Goal: Transaction & Acquisition: Purchase product/service

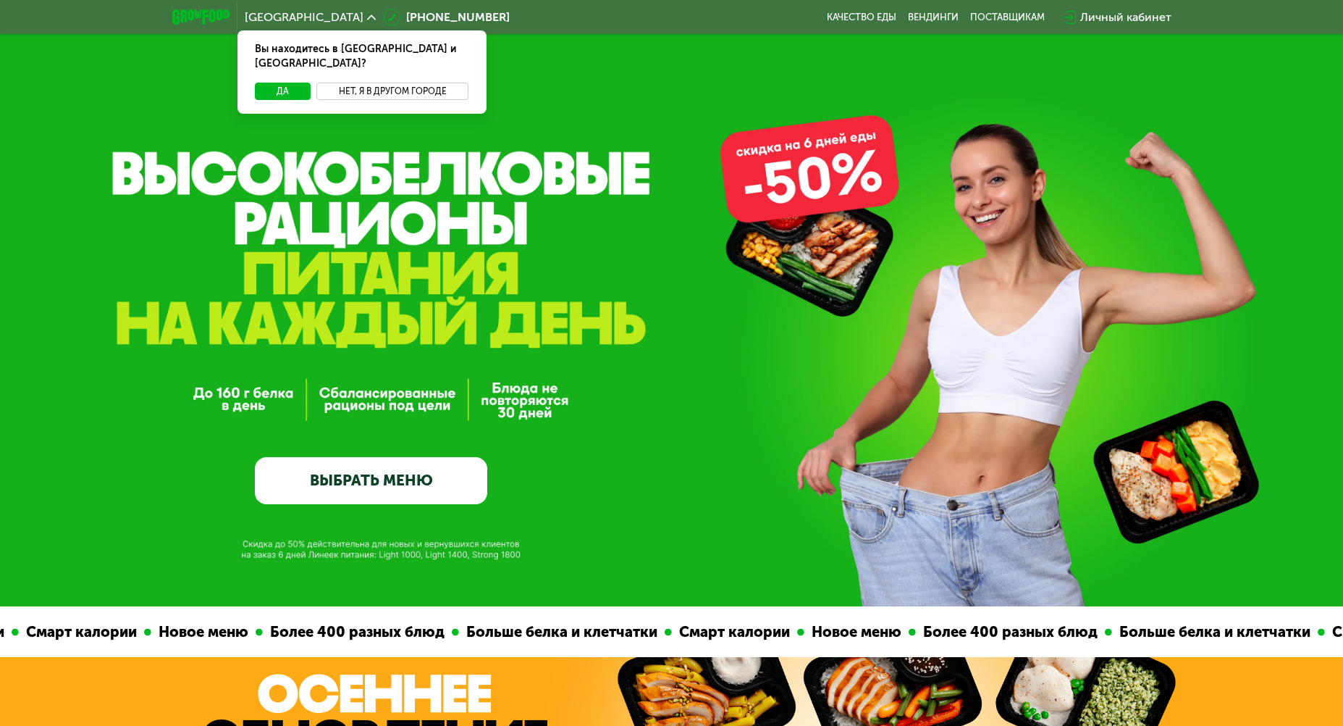
click at [371, 83] on button "Нет, я в другом городе" at bounding box center [392, 91] width 153 height 17
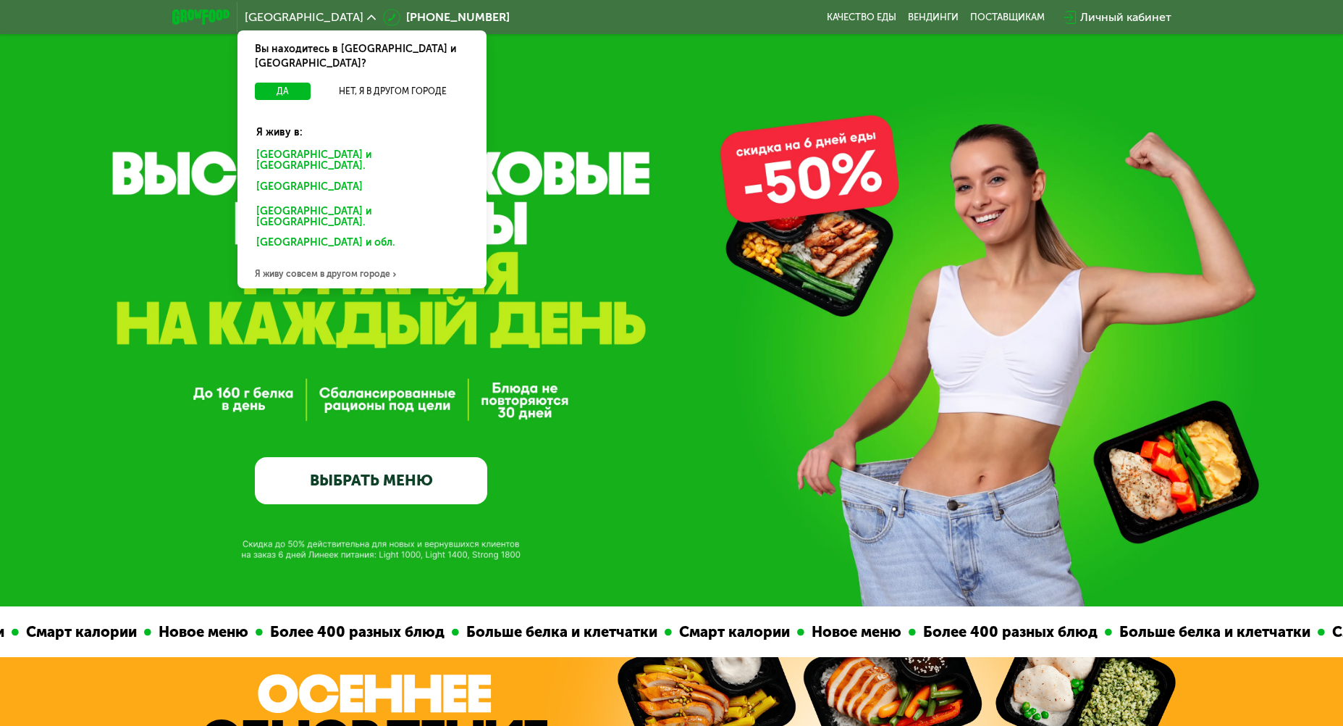
click at [351, 146] on div "[GEOGRAPHIC_DATA] и [GEOGRAPHIC_DATA]." at bounding box center [362, 161] width 232 height 30
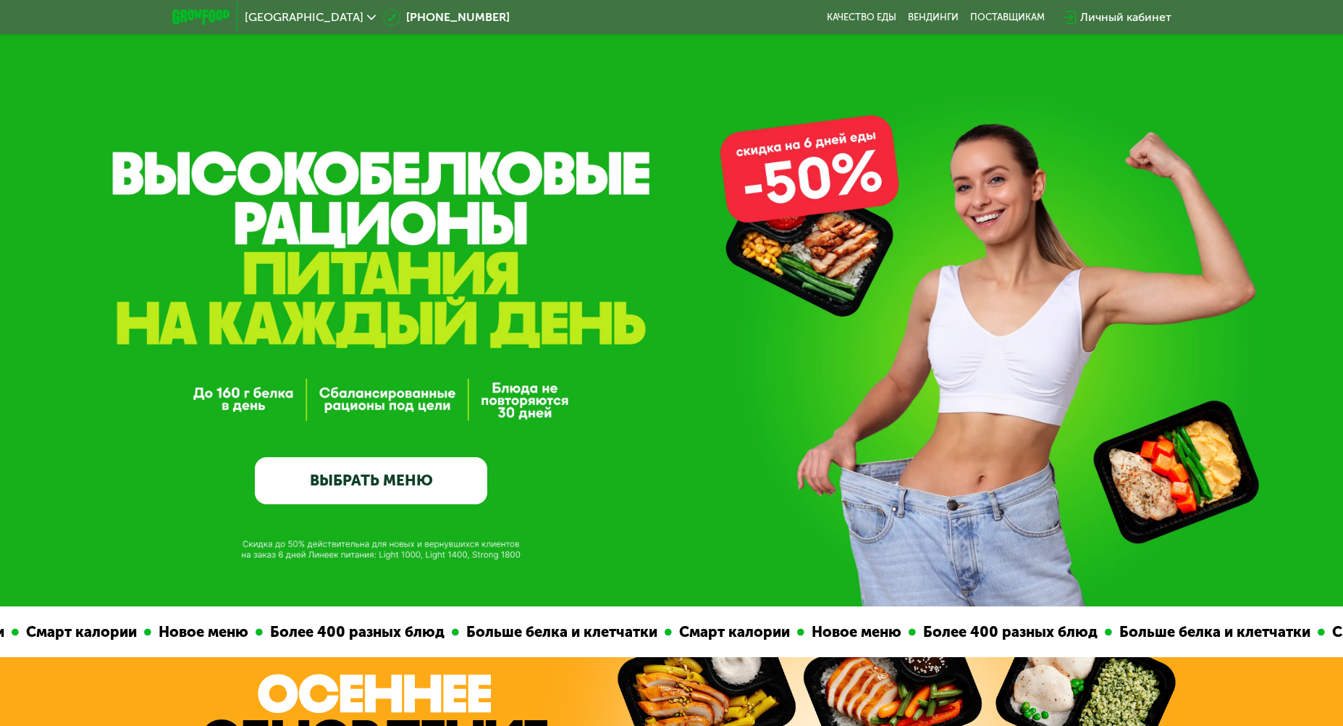
click at [429, 473] on link "ВЫБРАТЬ МЕНЮ" at bounding box center [371, 480] width 232 height 46
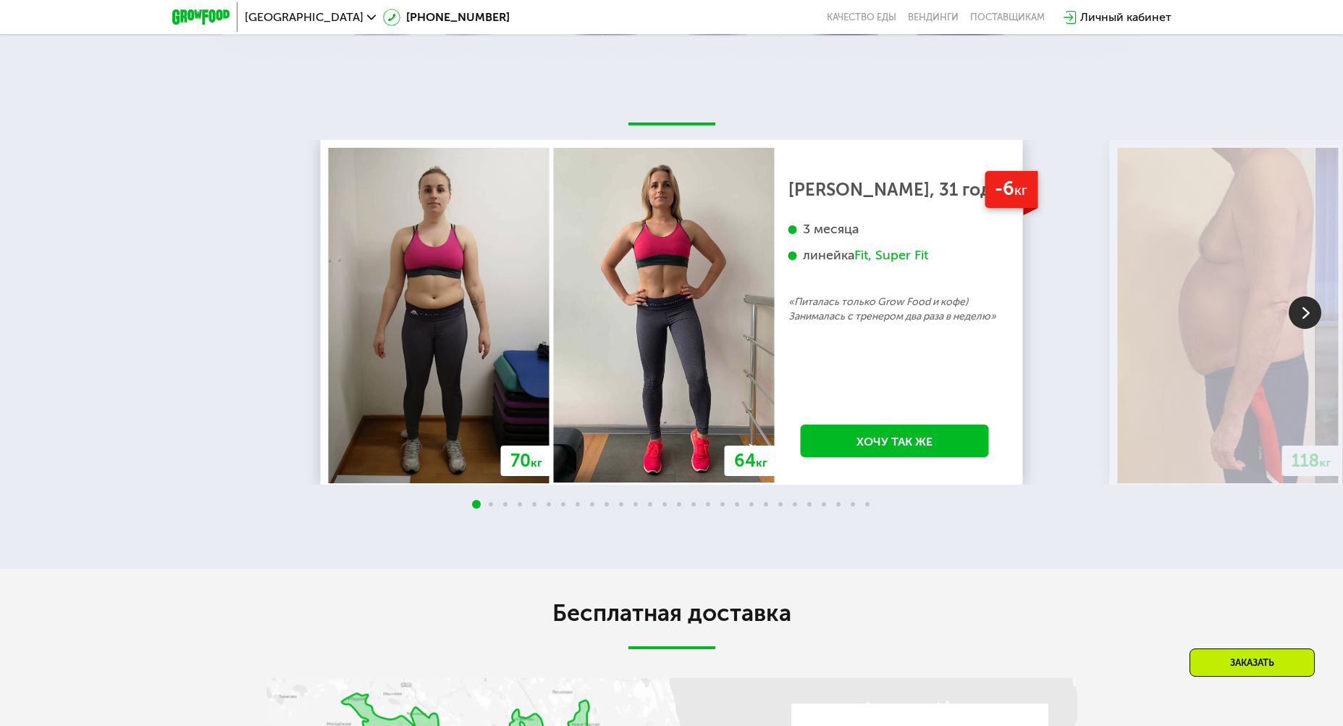
scroll to position [2981, 0]
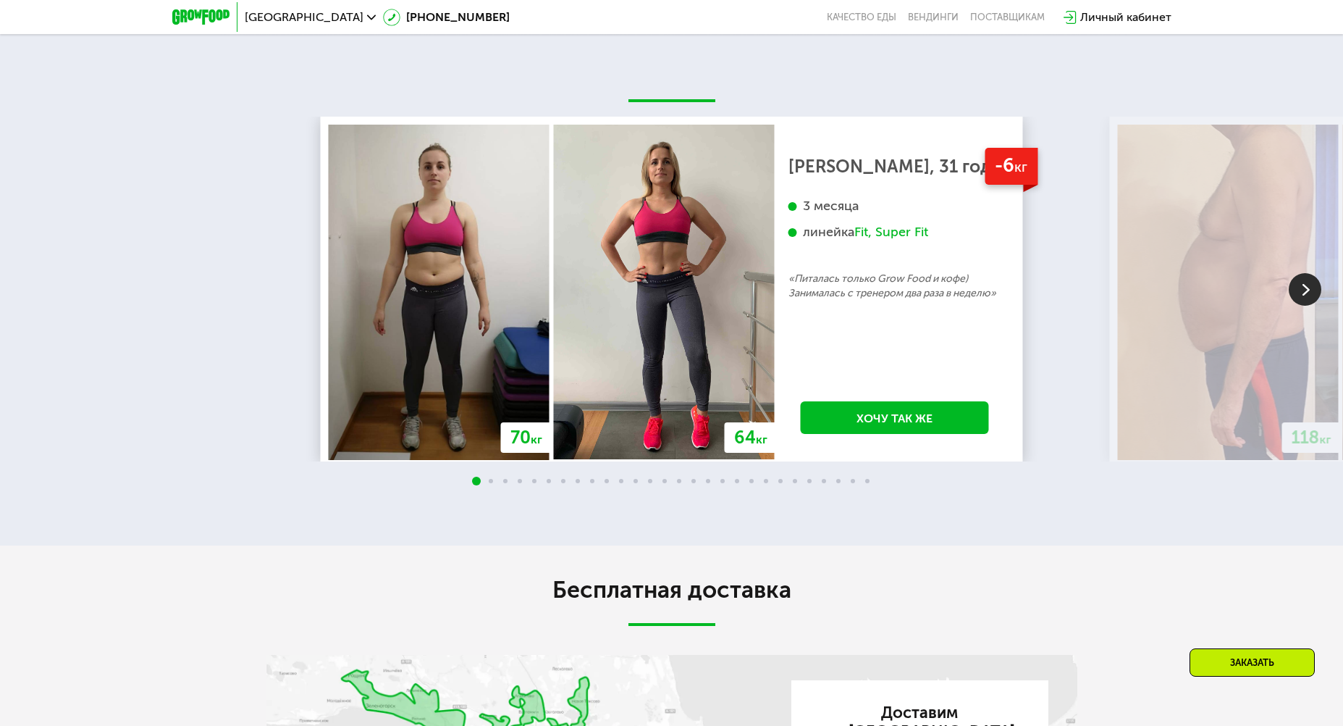
click at [1316, 306] on img at bounding box center [1305, 289] width 33 height 33
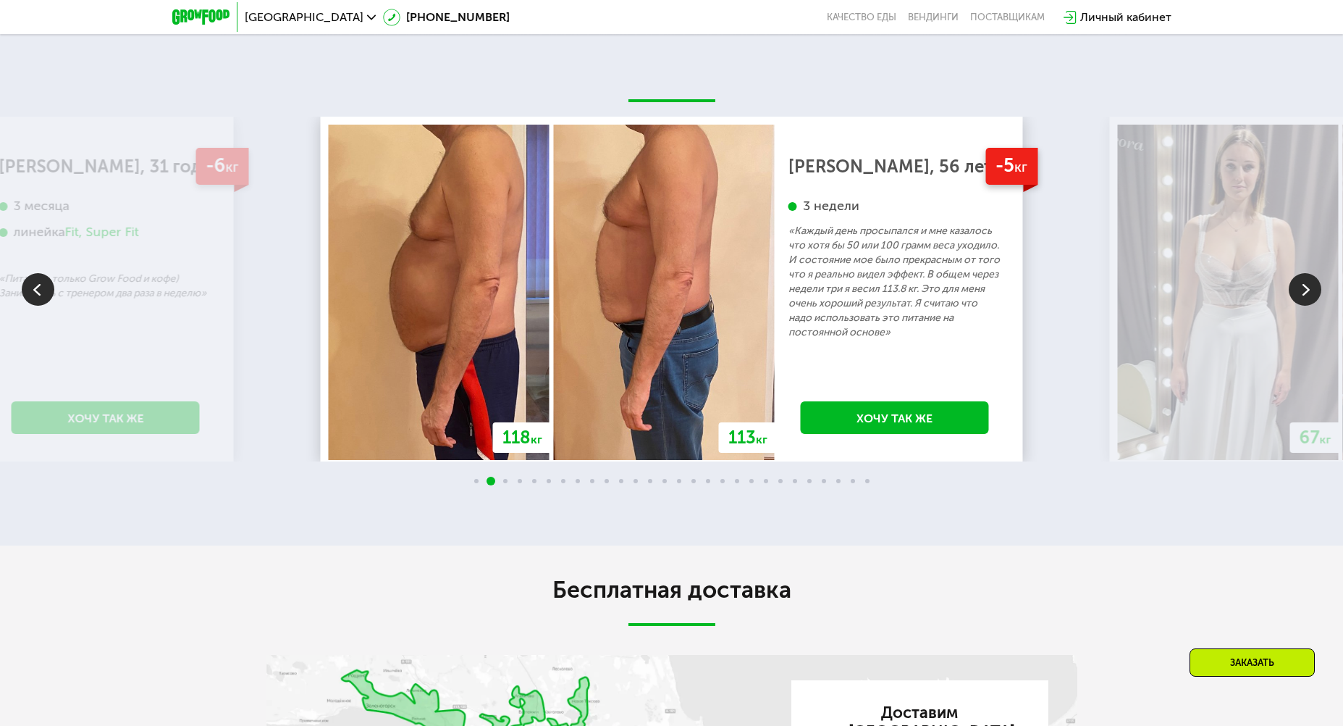
click at [1316, 306] on img at bounding box center [1305, 289] width 33 height 33
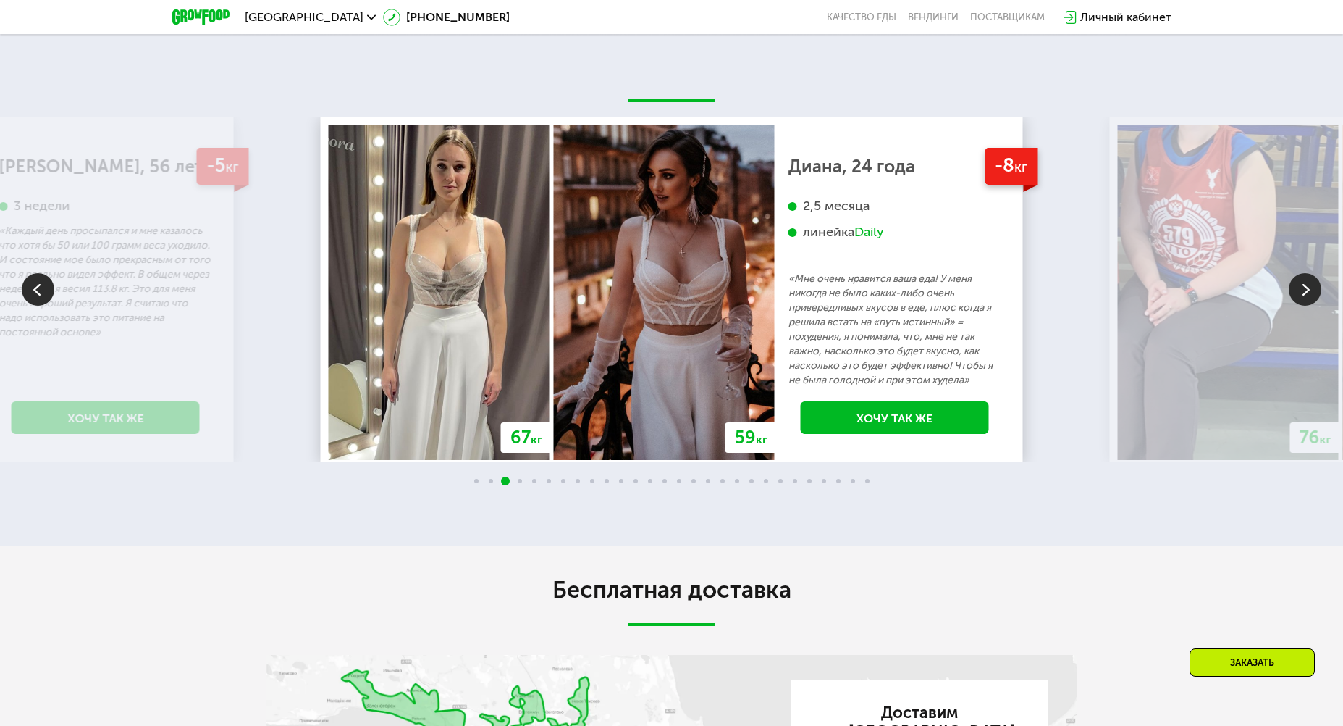
click at [1316, 306] on img at bounding box center [1305, 289] width 33 height 33
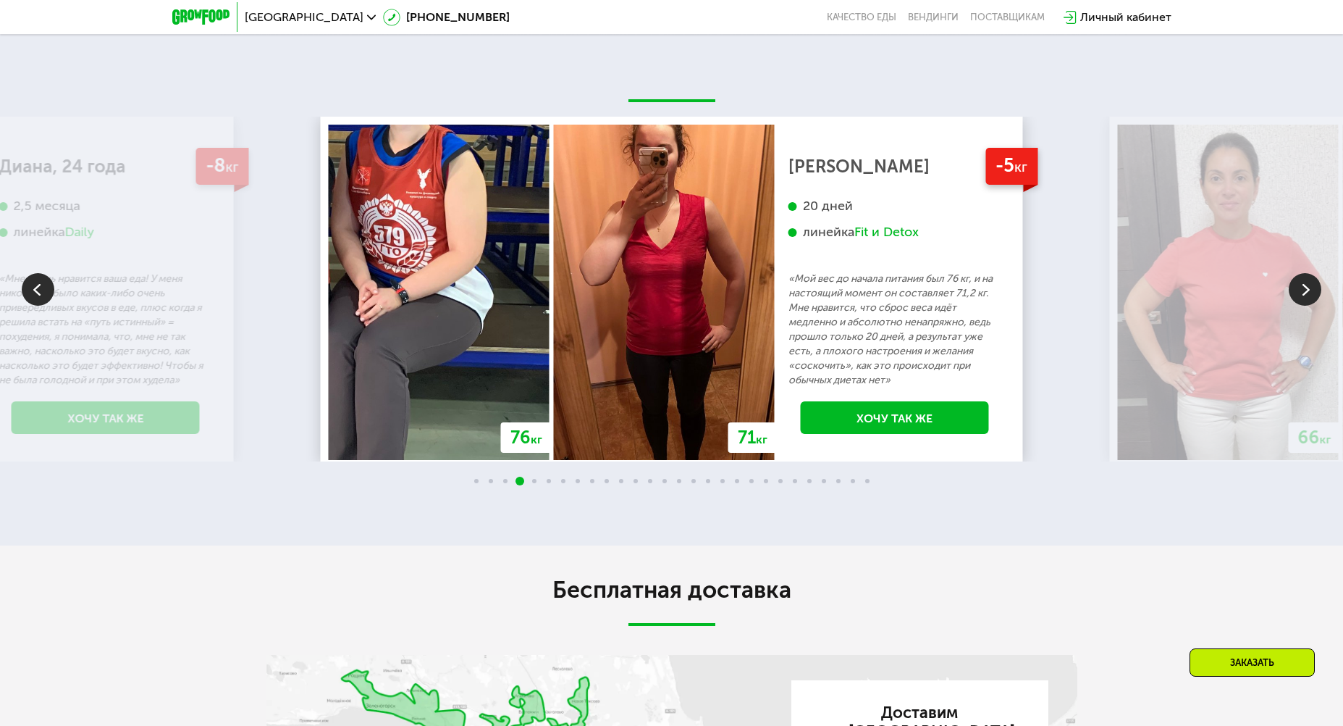
click at [1316, 306] on img at bounding box center [1305, 289] width 33 height 33
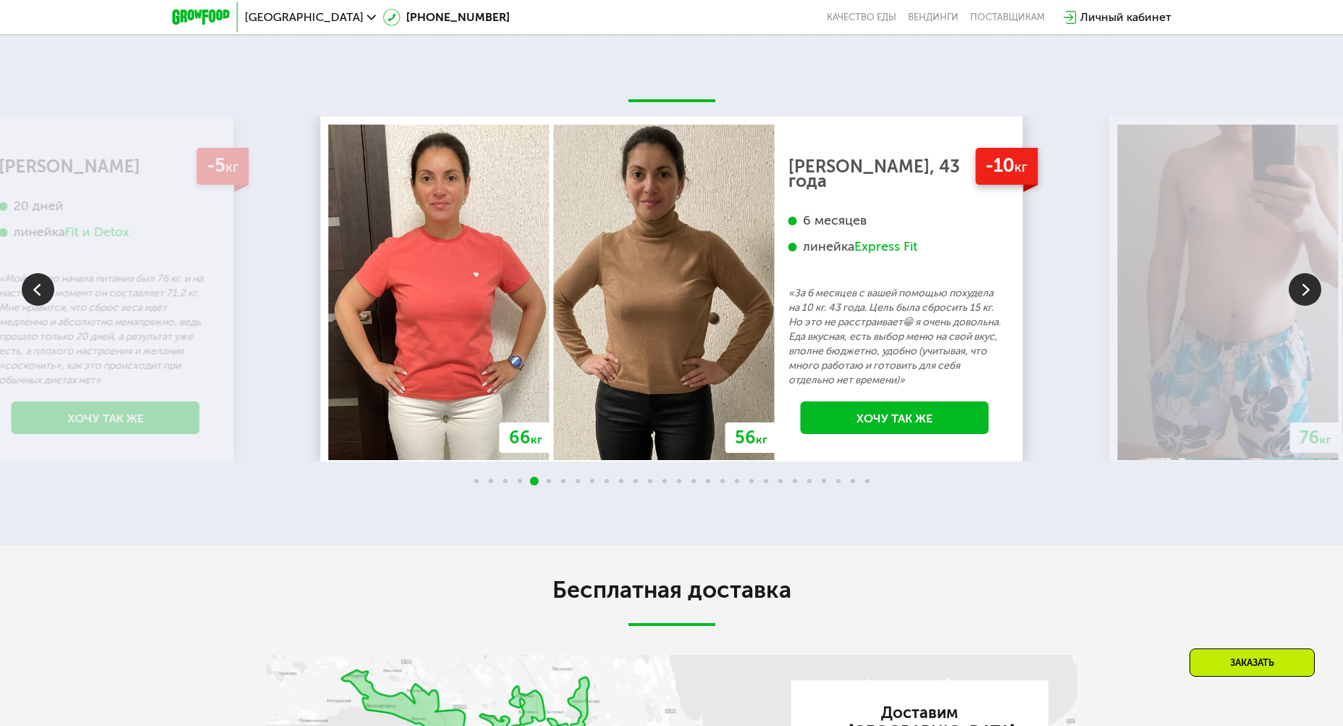
click at [43, 306] on img at bounding box center [38, 289] width 33 height 33
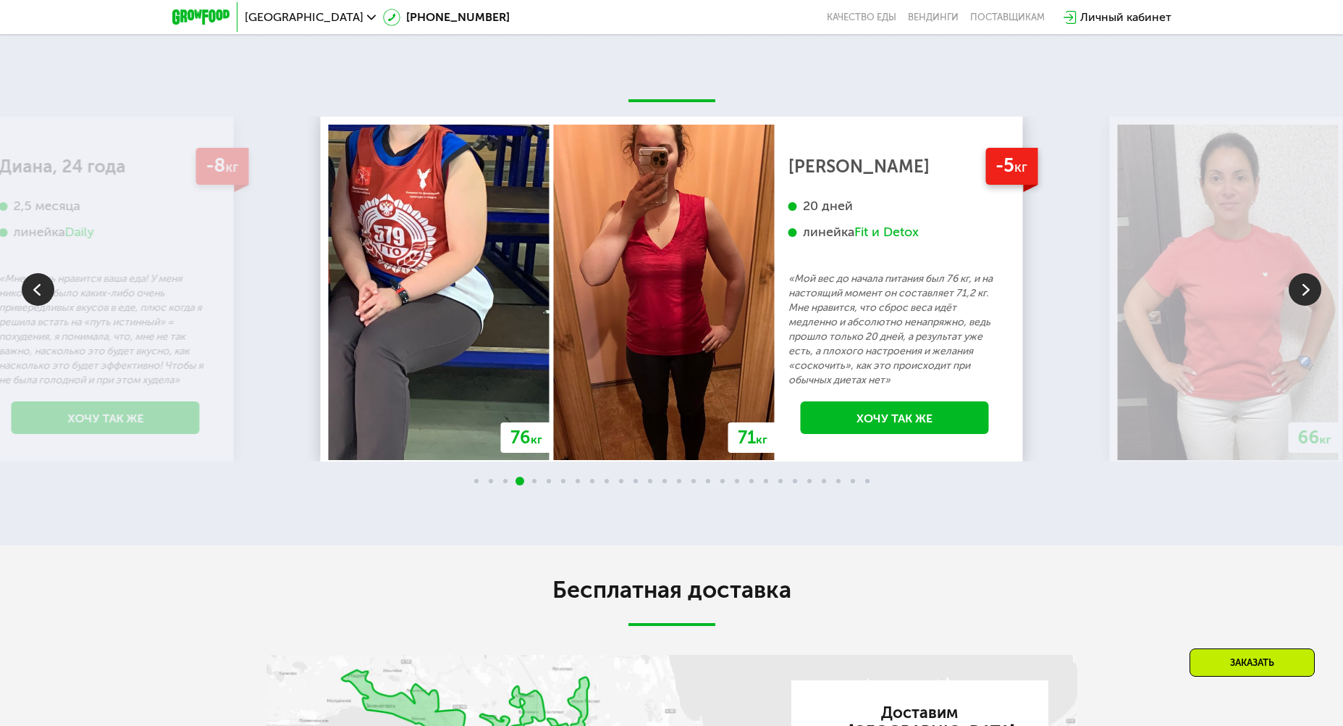
click at [1299, 306] on img at bounding box center [1305, 289] width 33 height 33
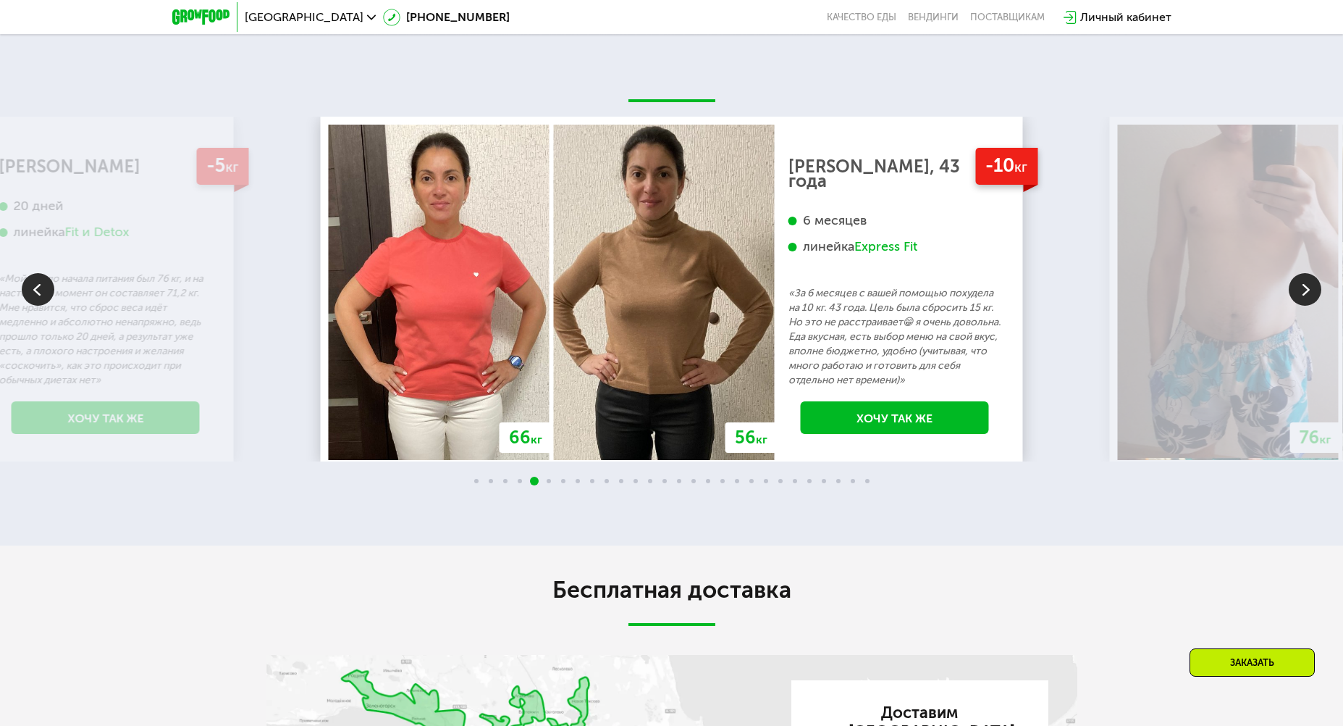
click at [1299, 306] on img at bounding box center [1305, 289] width 33 height 33
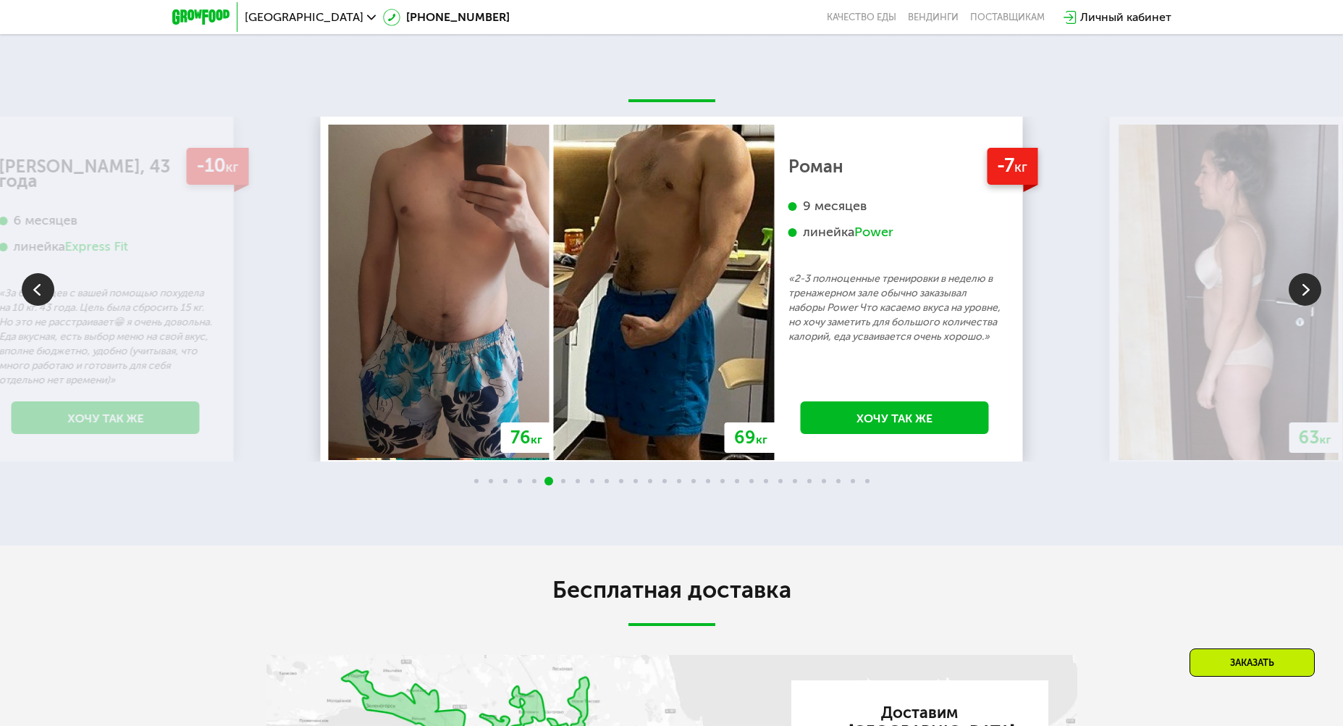
click at [1299, 306] on img at bounding box center [1305, 289] width 33 height 33
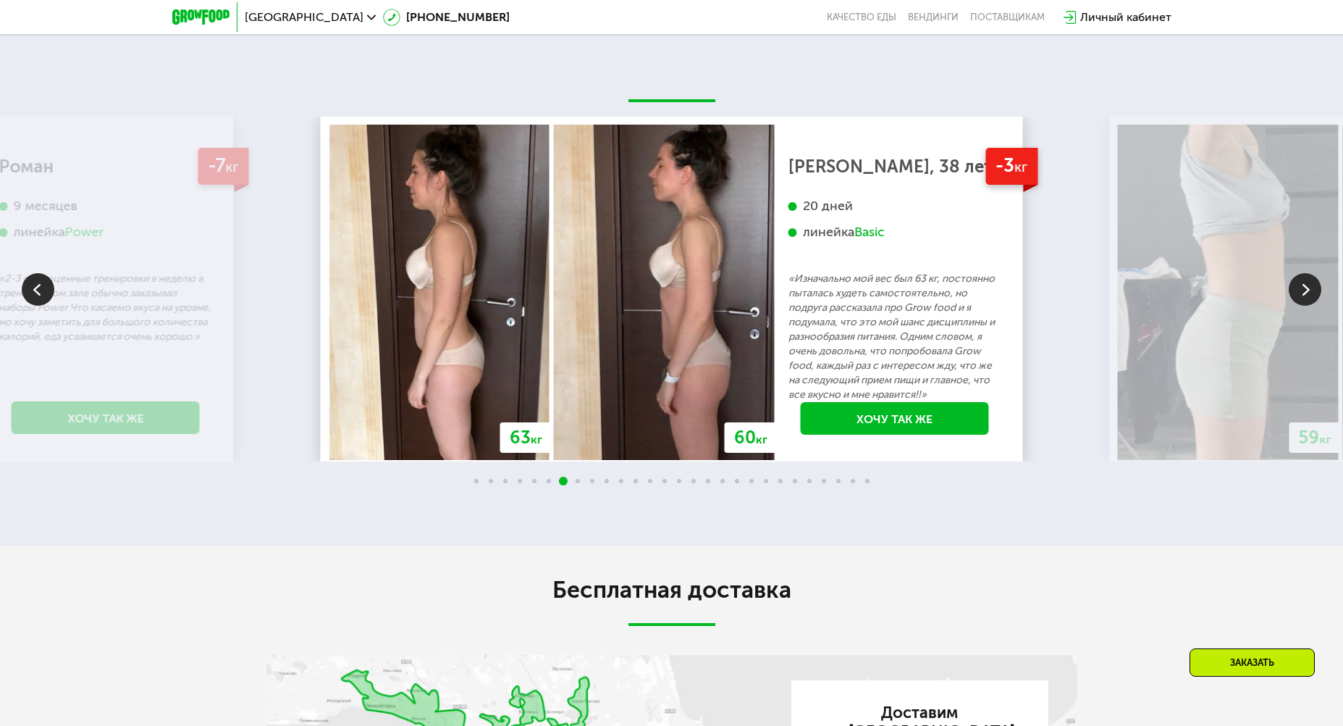
click at [1299, 306] on img at bounding box center [1305, 289] width 33 height 33
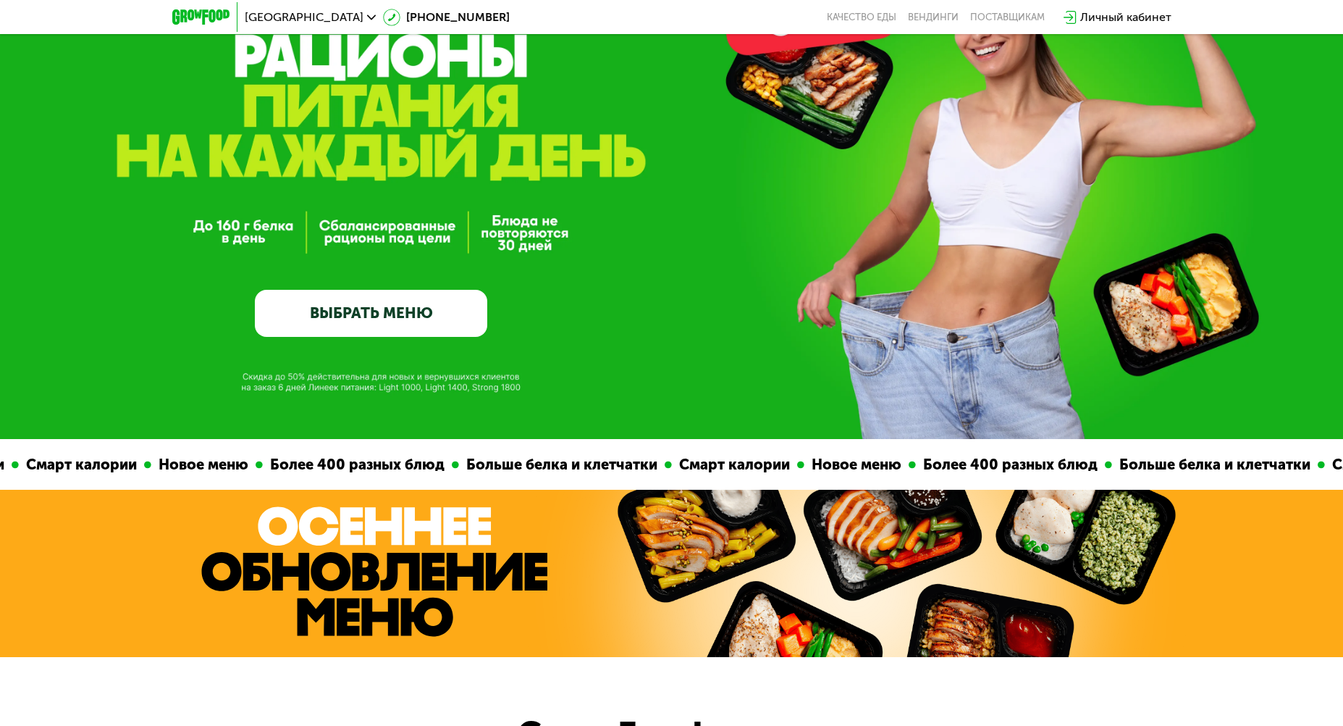
scroll to position [0, 0]
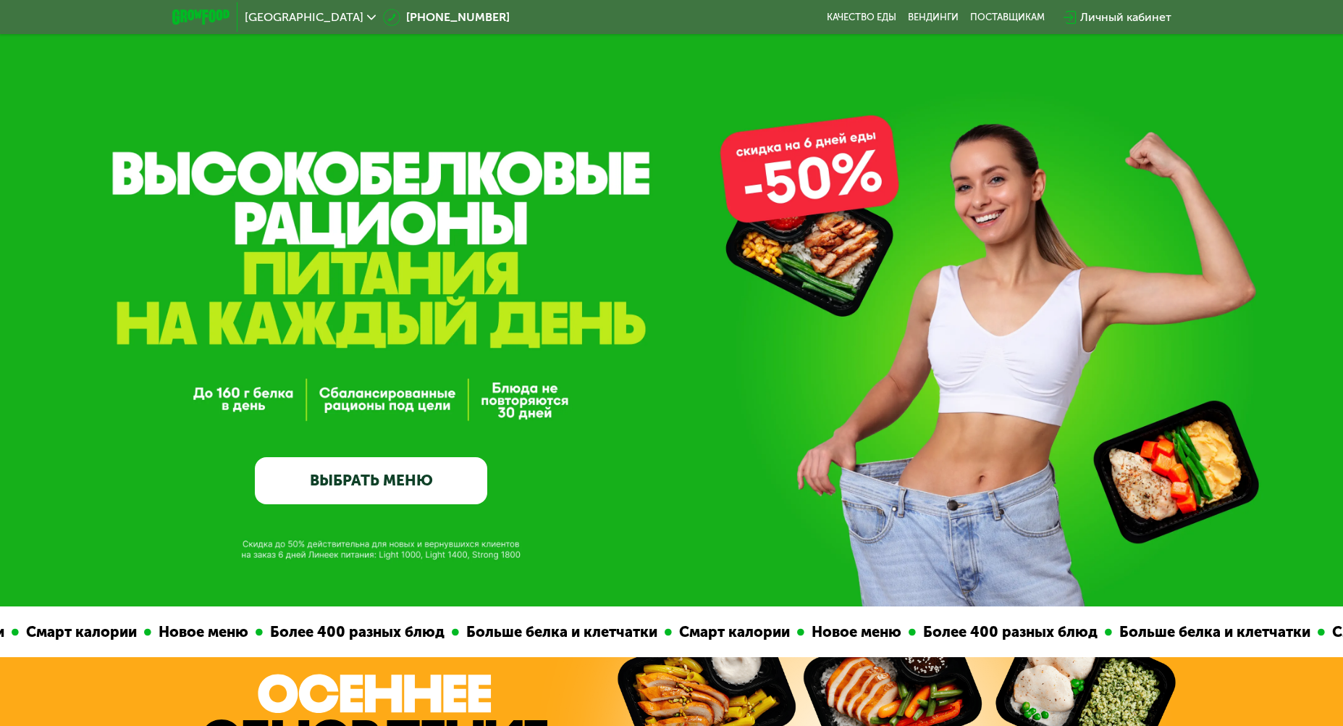
click at [424, 495] on link "ВЫБРАТЬ МЕНЮ" at bounding box center [371, 480] width 232 height 46
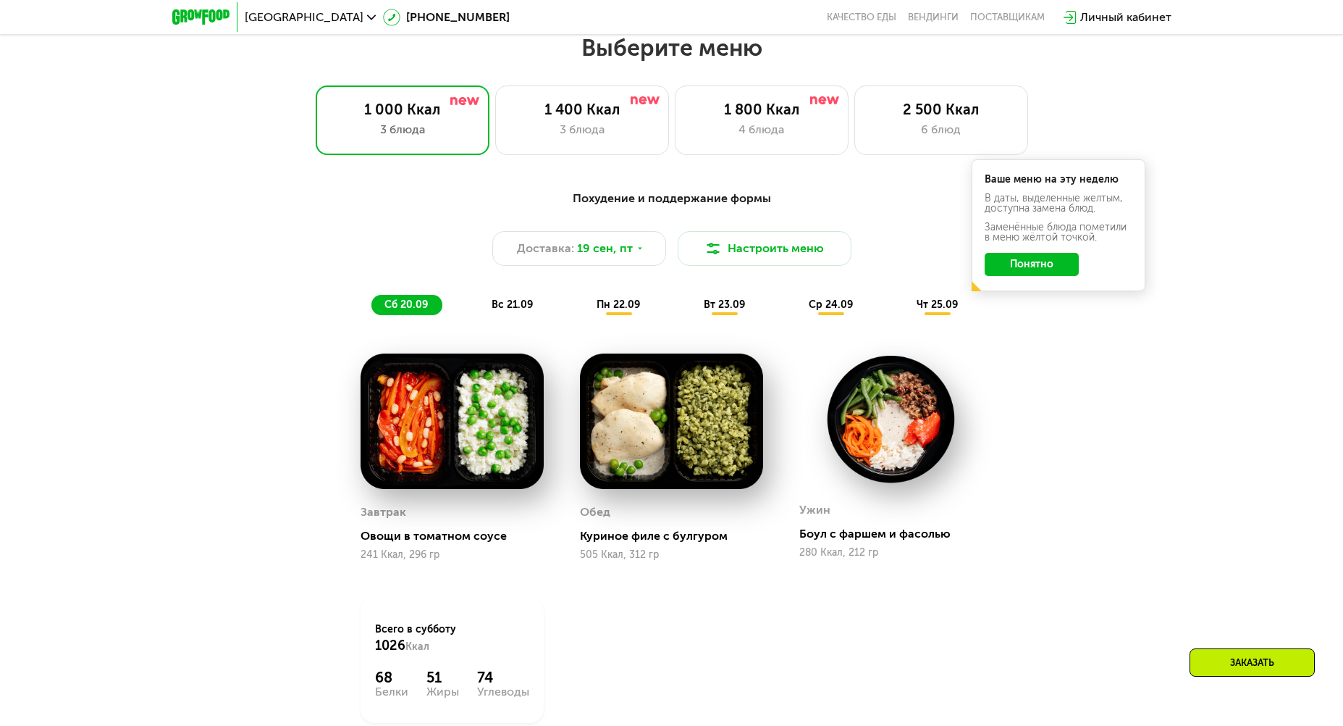
scroll to position [1170, 0]
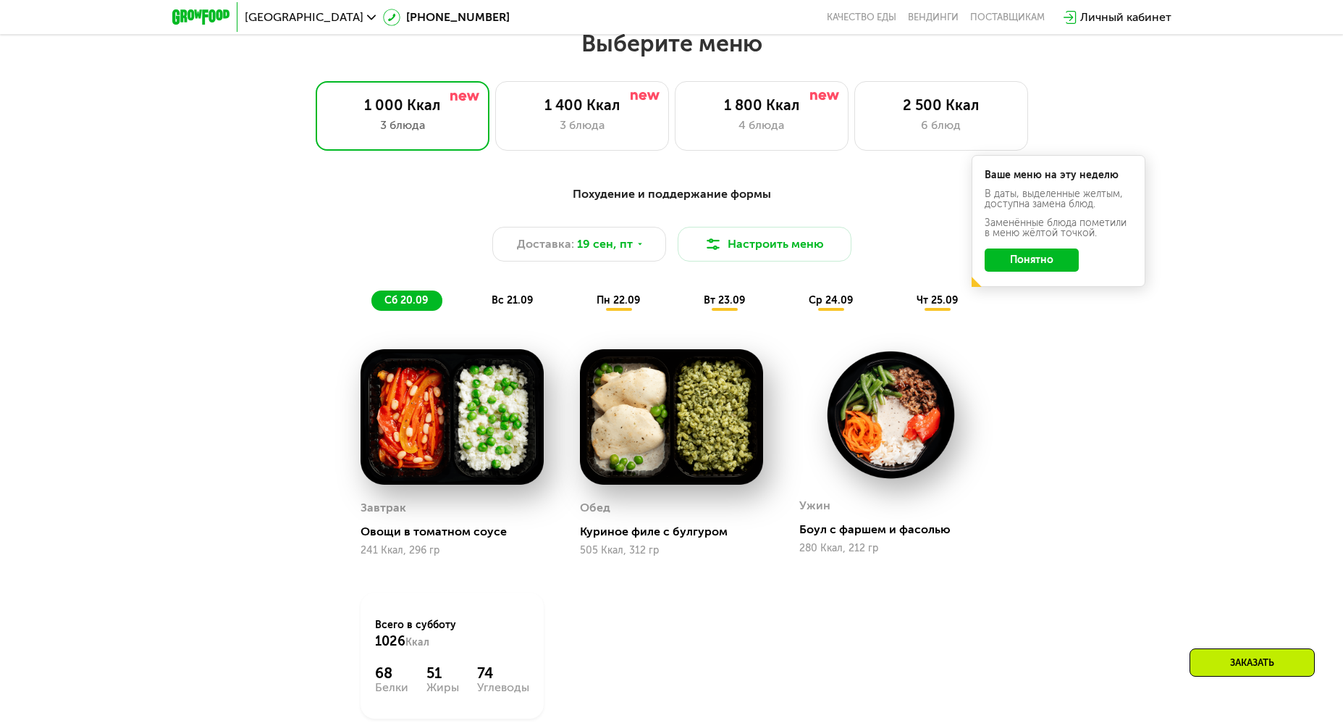
click at [1027, 271] on button "Понятно" at bounding box center [1032, 259] width 94 height 23
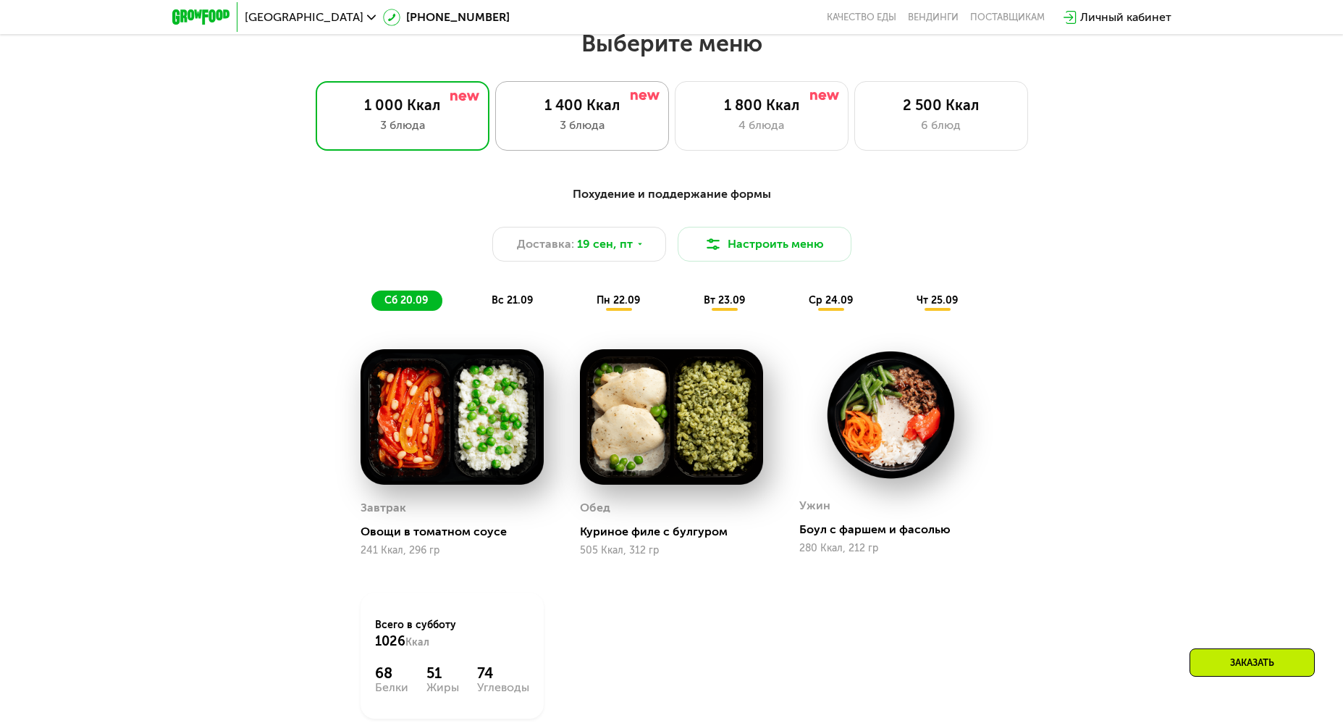
click at [531, 134] on div "3 блюда" at bounding box center [582, 125] width 143 height 17
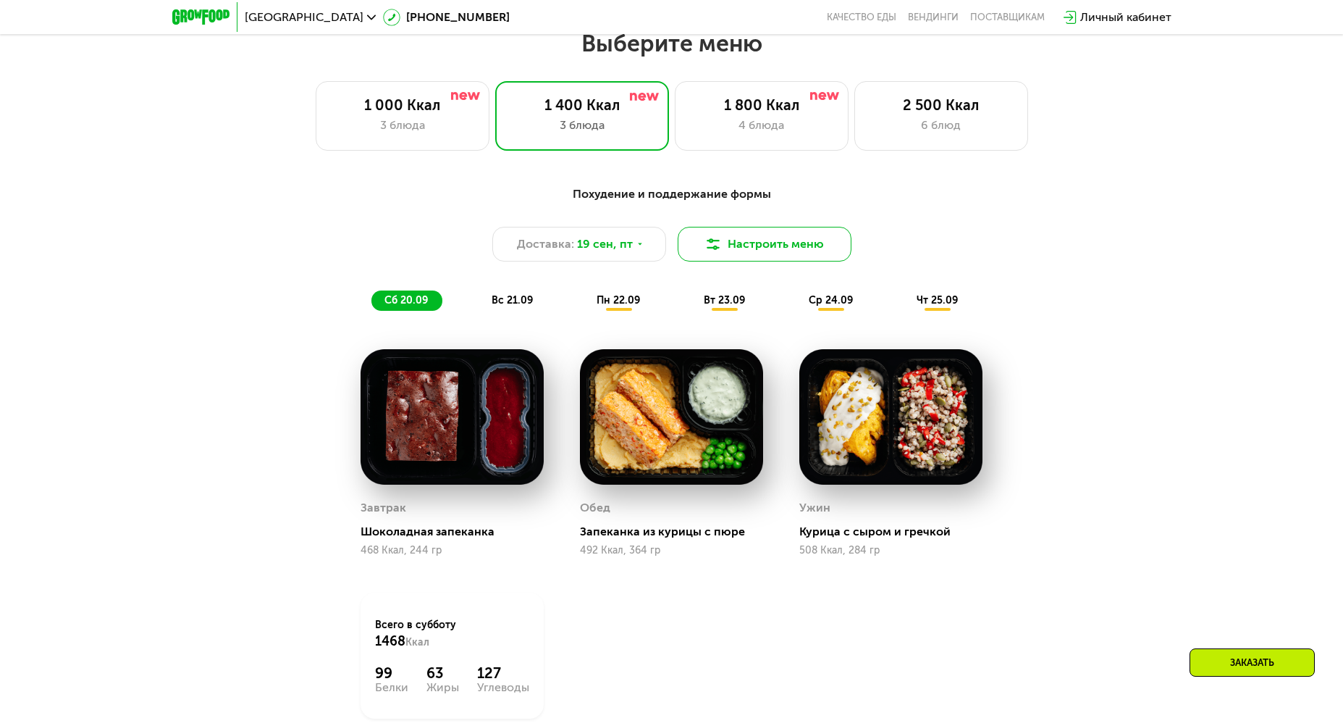
click at [776, 261] on button "Настроить меню" at bounding box center [765, 244] width 174 height 35
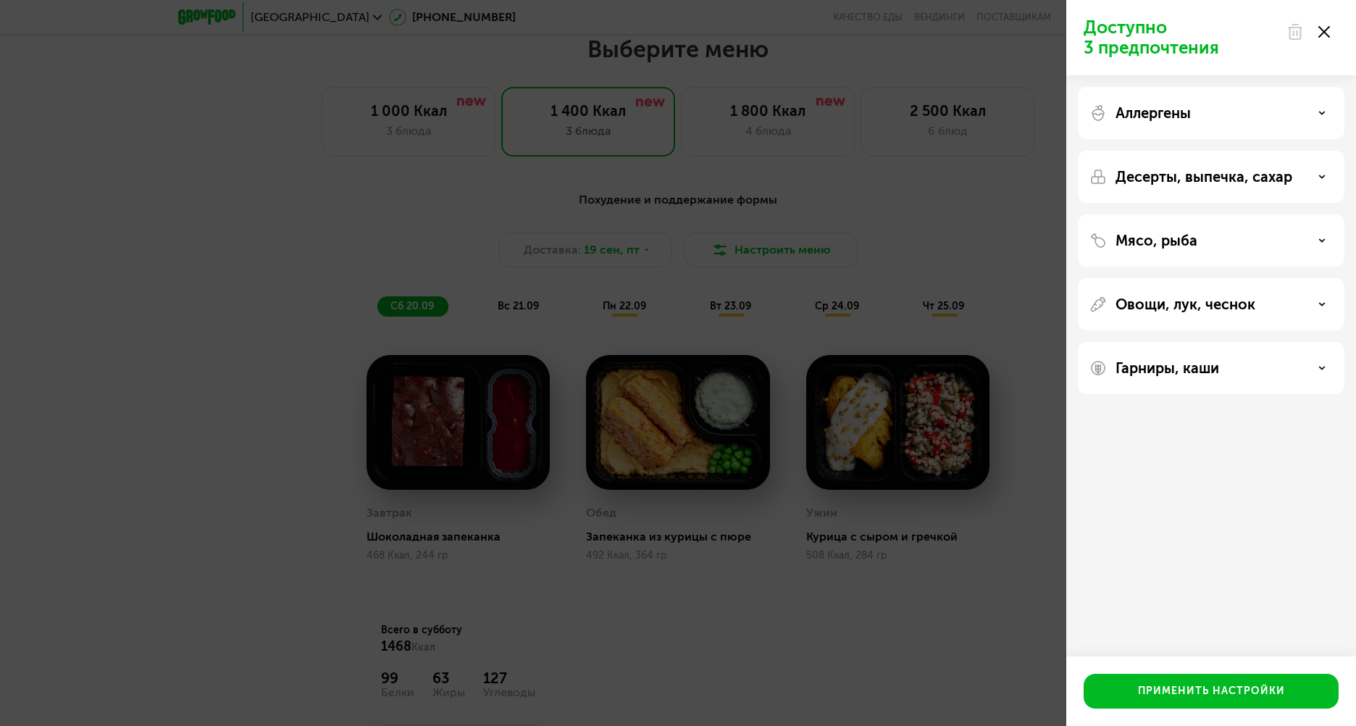
click at [1220, 127] on div "Аллергены" at bounding box center [1211, 113] width 267 height 52
click at [1320, 35] on use at bounding box center [1324, 32] width 12 height 12
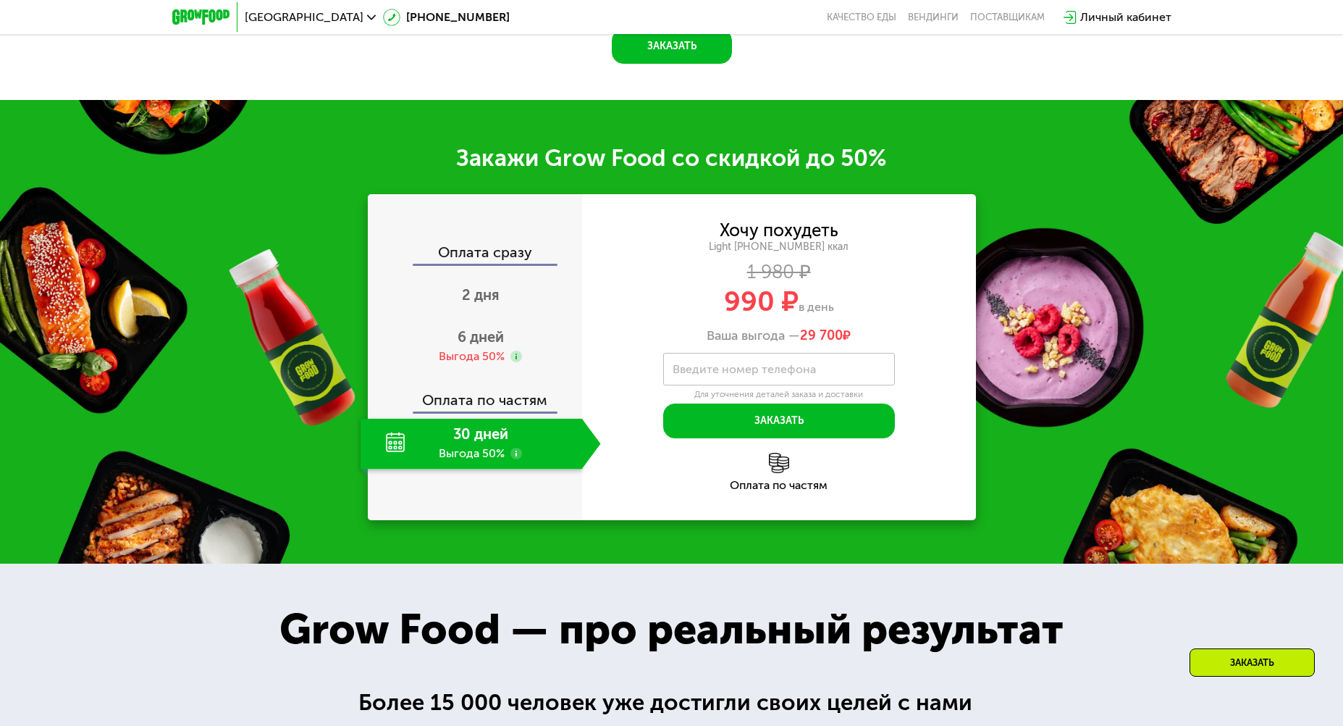
scroll to position [1895, 0]
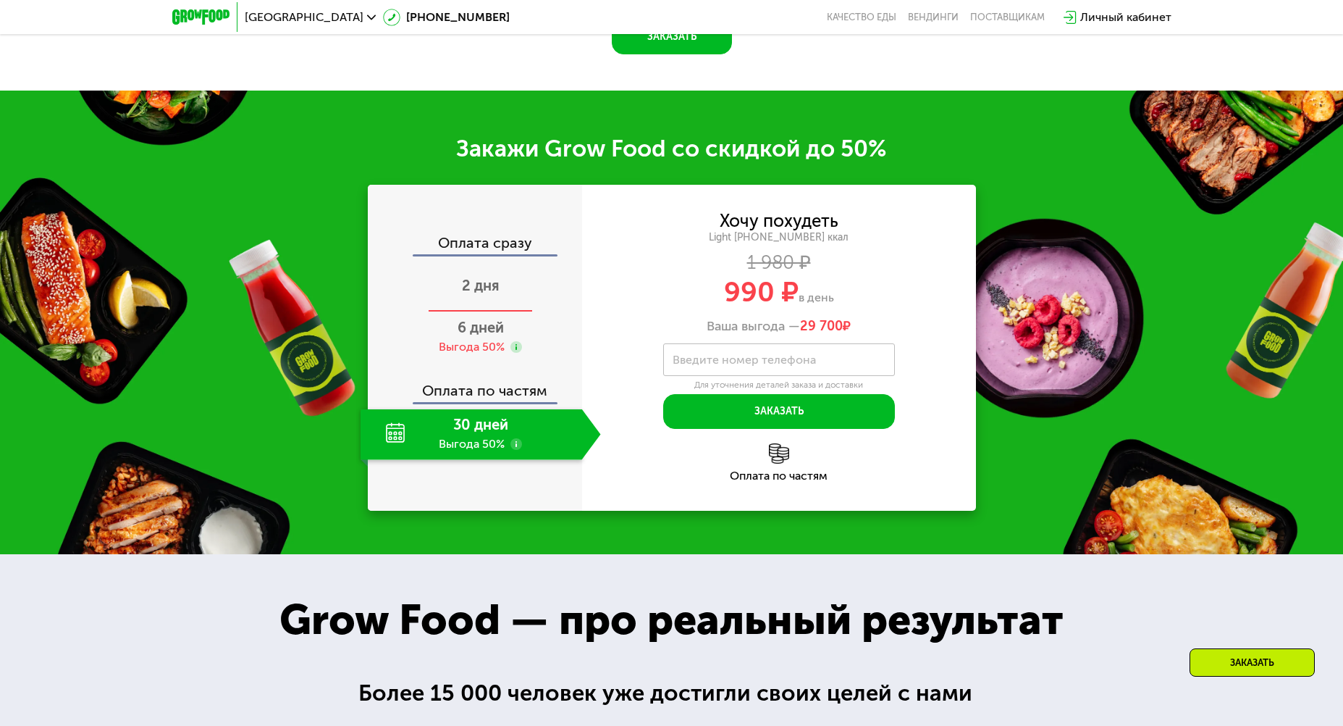
click at [488, 294] on span "2 дня" at bounding box center [481, 285] width 38 height 17
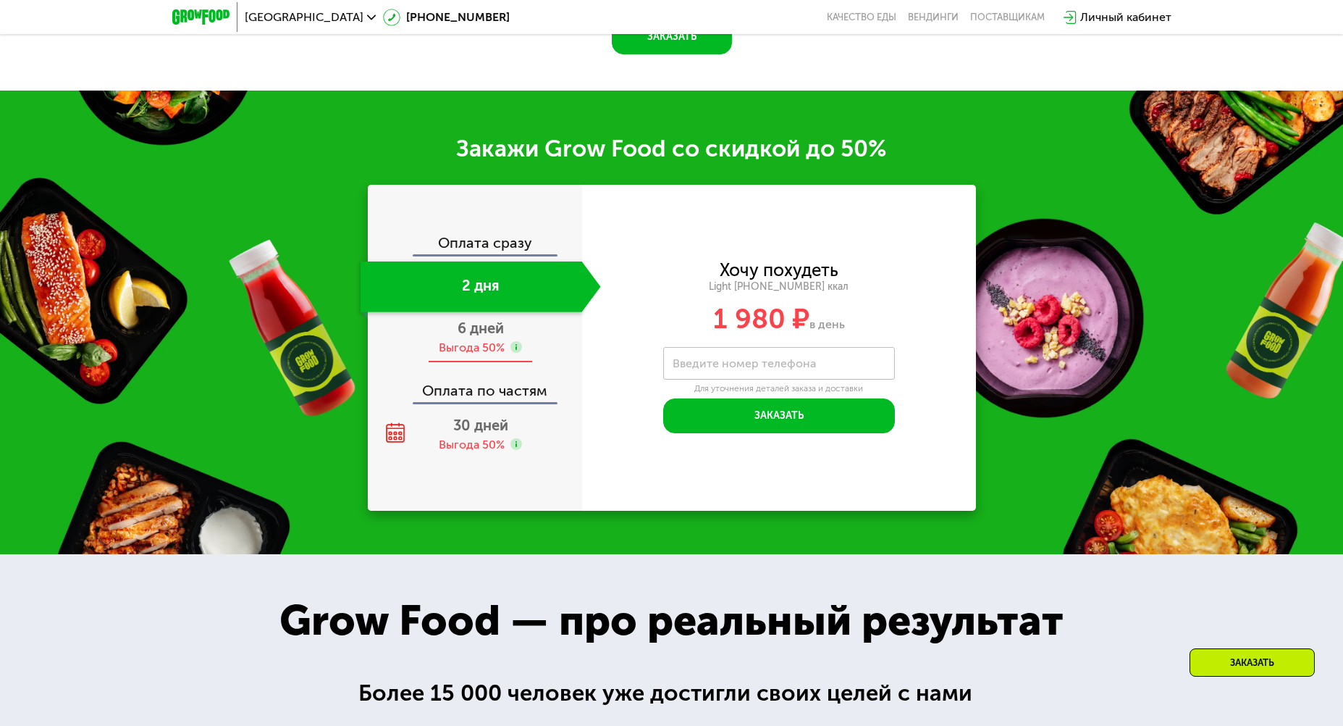
click at [500, 343] on div "6 дней Выгода 50%" at bounding box center [481, 337] width 240 height 51
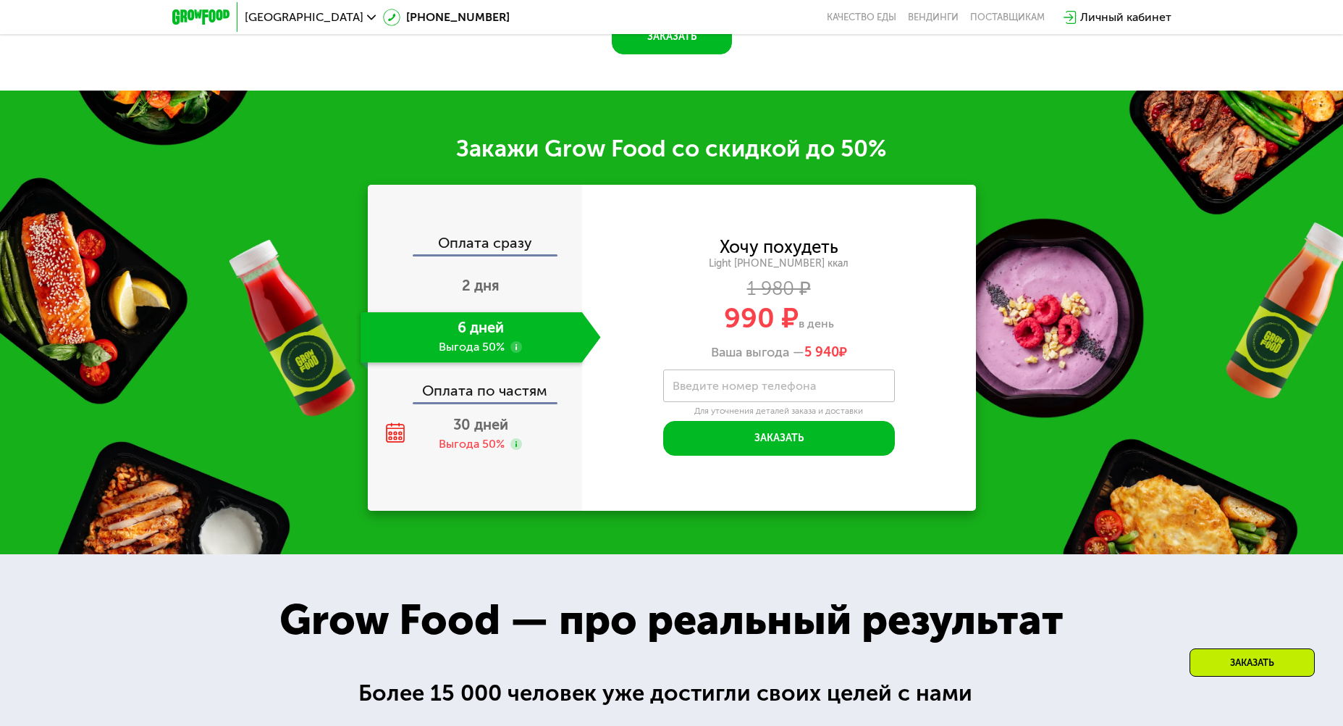
scroll to position [1895, 0]
click at [501, 234] on div "Оплата сразу 2 дня 6 дней Выгода 50% Оплата по частям 30 дней Выгода 50%" at bounding box center [475, 348] width 214 height 326
click at [512, 248] on div "Оплата сразу" at bounding box center [475, 244] width 213 height 19
click at [489, 285] on span "2 дня" at bounding box center [481, 285] width 38 height 17
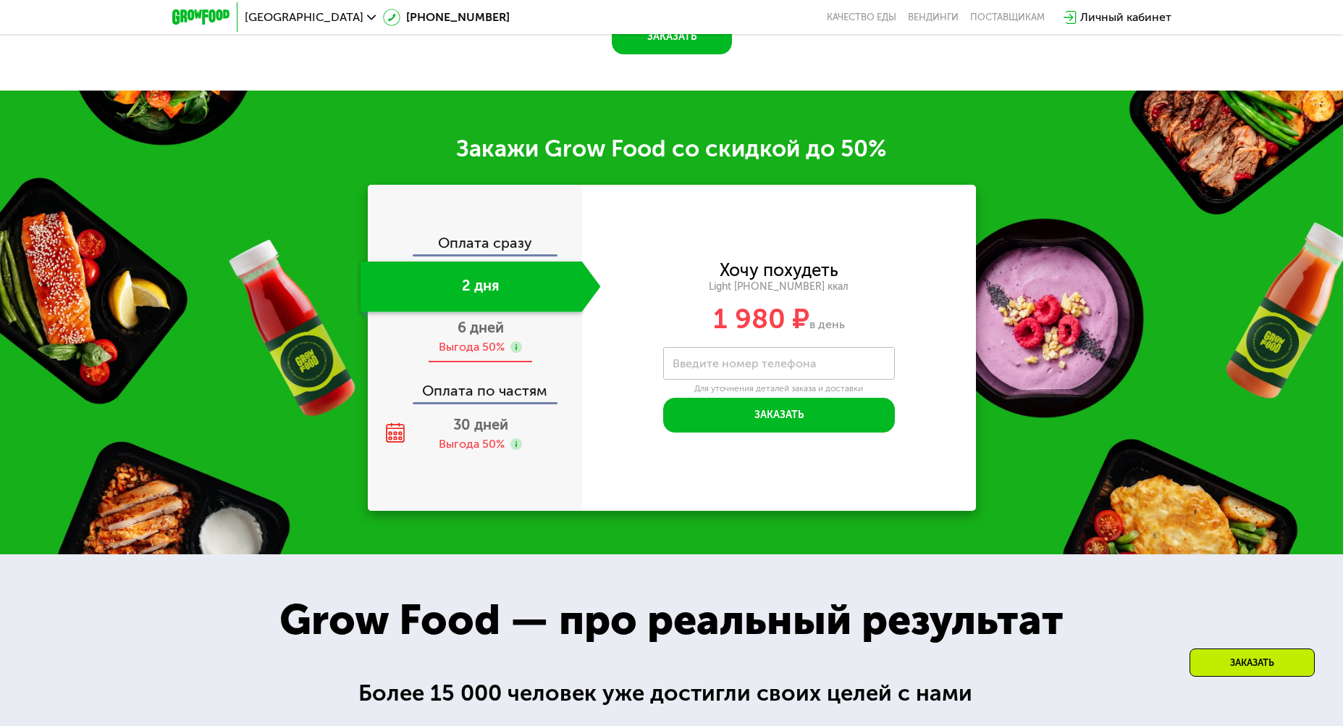
click at [479, 336] on span "6 дней" at bounding box center [481, 327] width 46 height 17
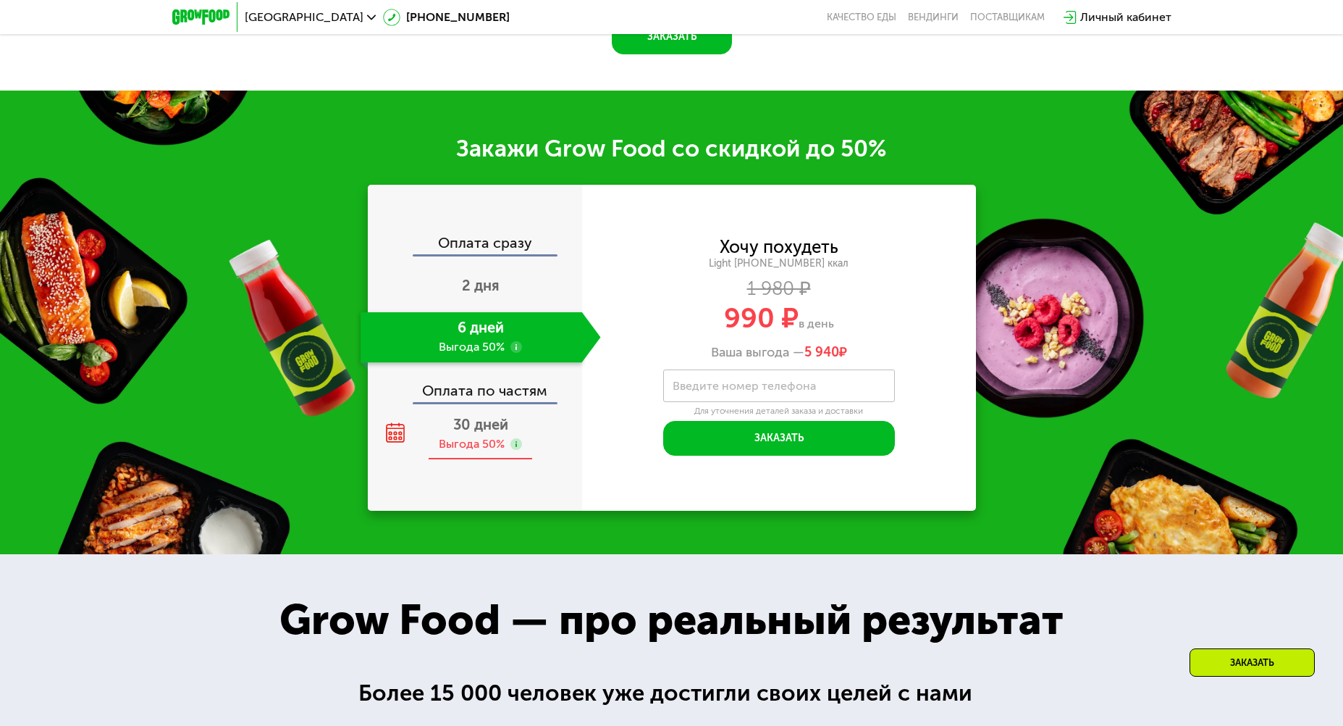
click at [481, 432] on span "30 дней" at bounding box center [480, 424] width 55 height 17
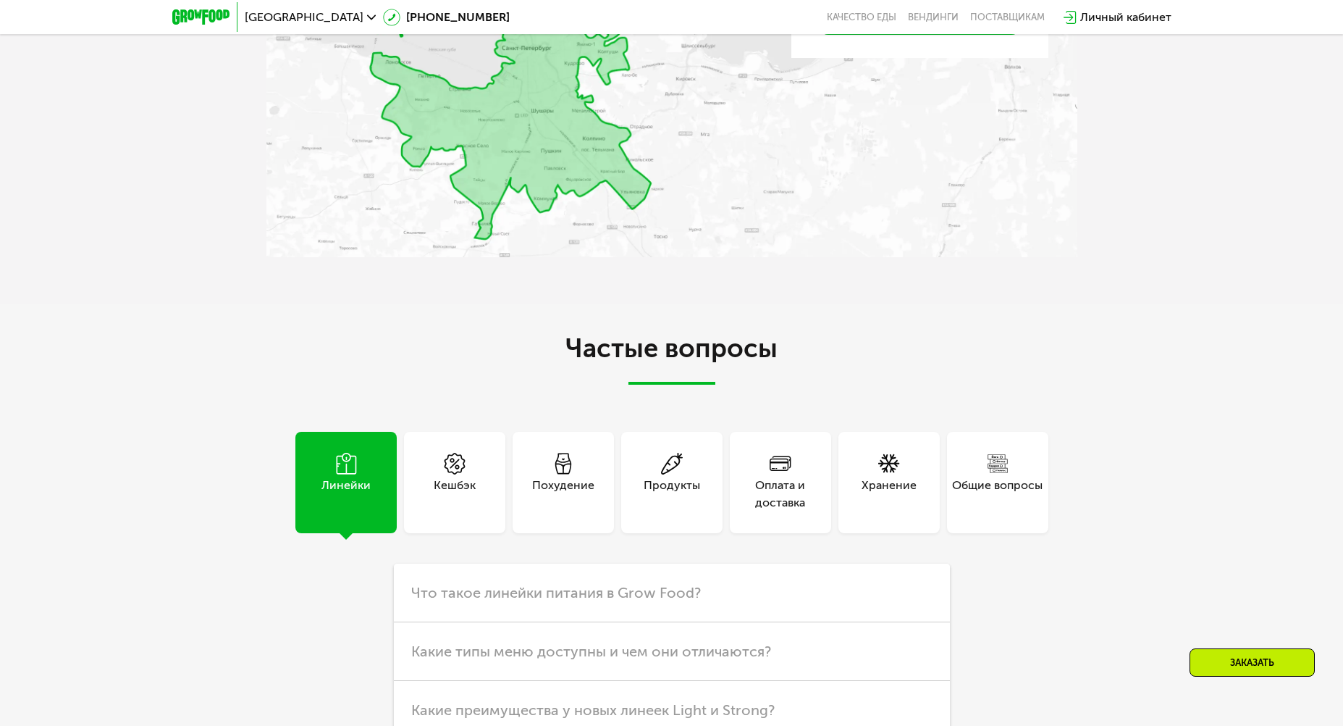
scroll to position [4067, 0]
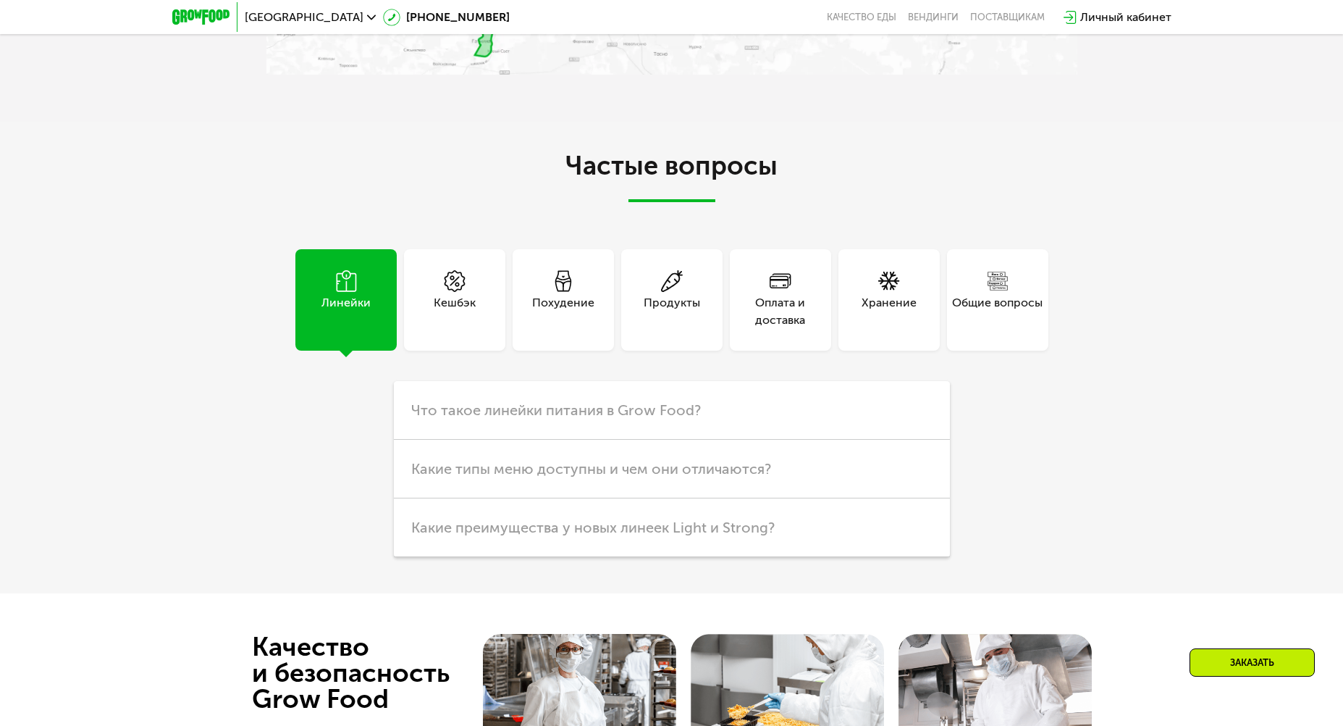
click at [572, 314] on div "Похудение" at bounding box center [563, 311] width 62 height 35
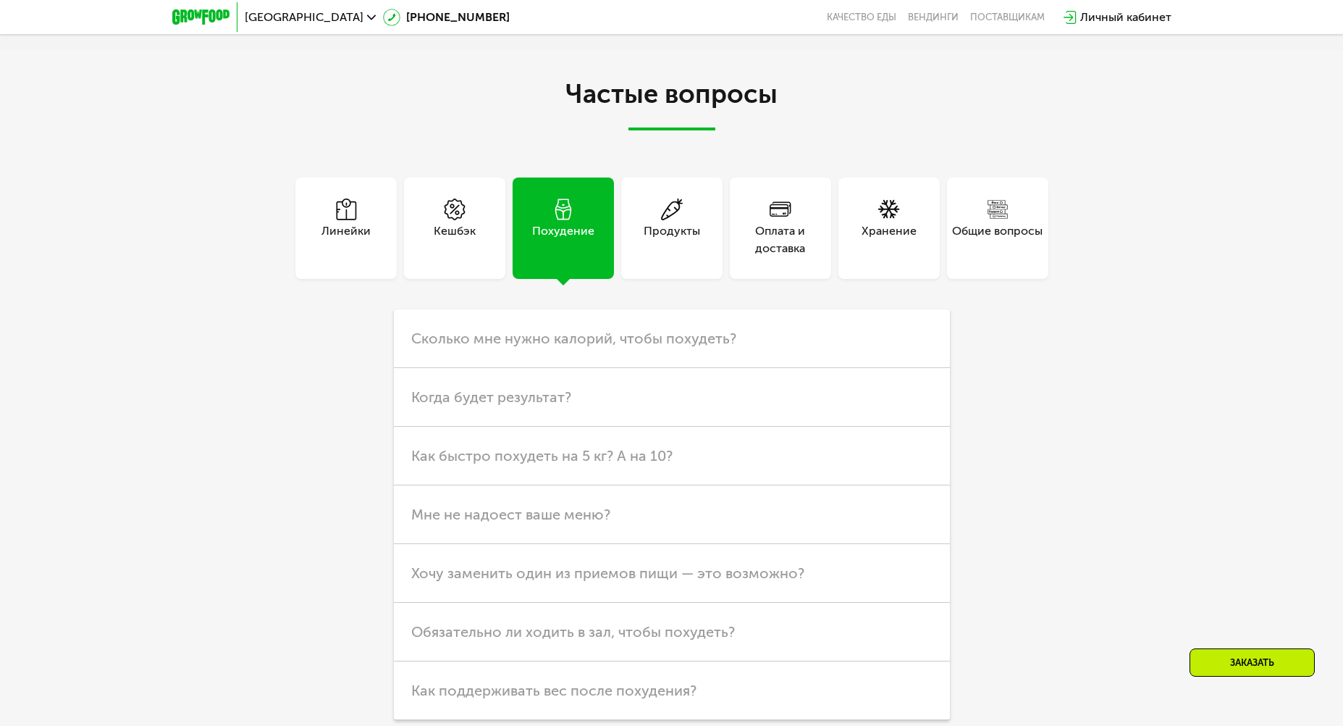
scroll to position [4212, 0]
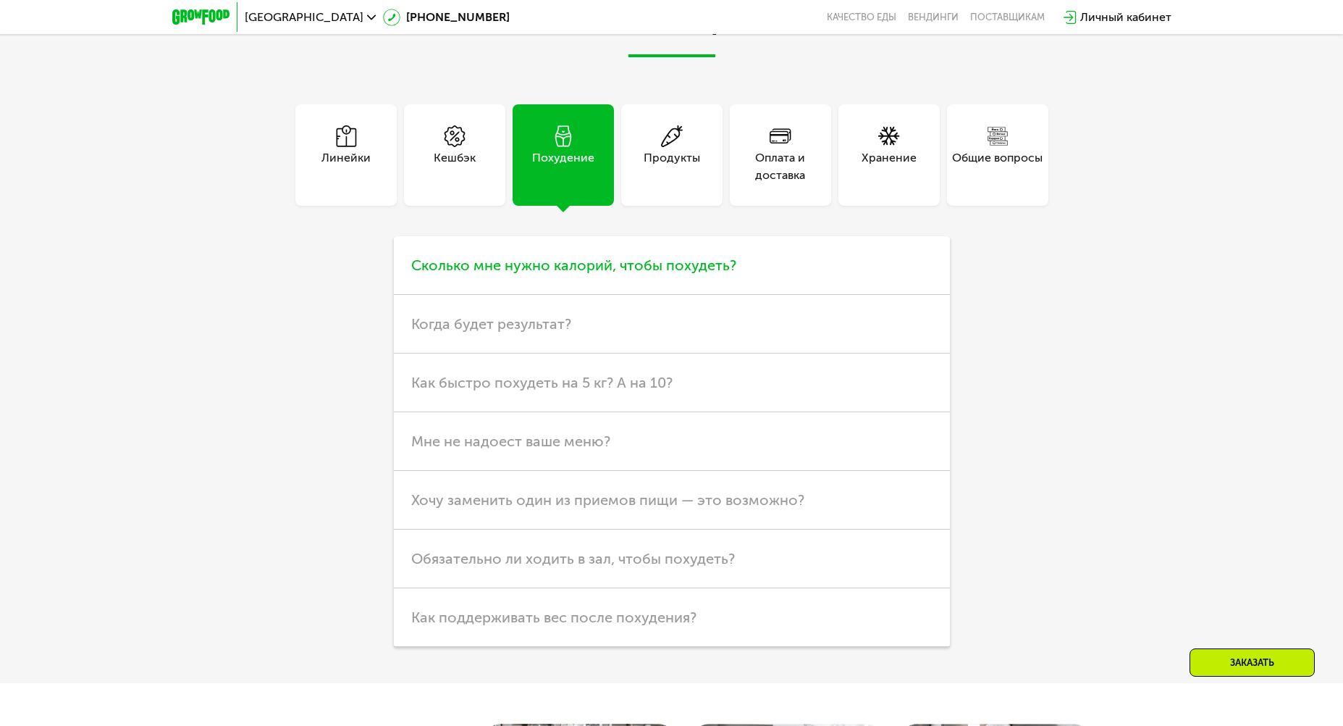
click at [584, 274] on span "Сколько мне нужно калорий, чтобы похудеть?" at bounding box center [573, 264] width 325 height 17
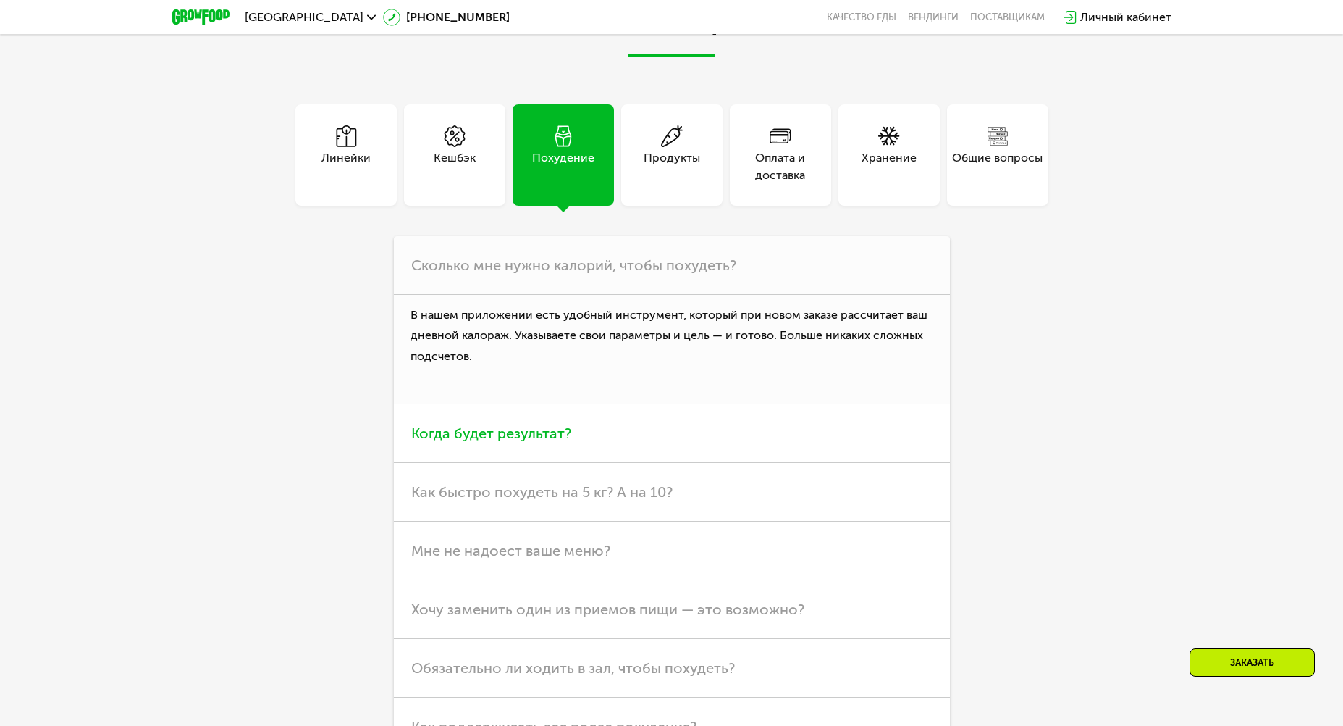
click at [594, 443] on h3 "Когда будет результат?" at bounding box center [672, 433] width 556 height 59
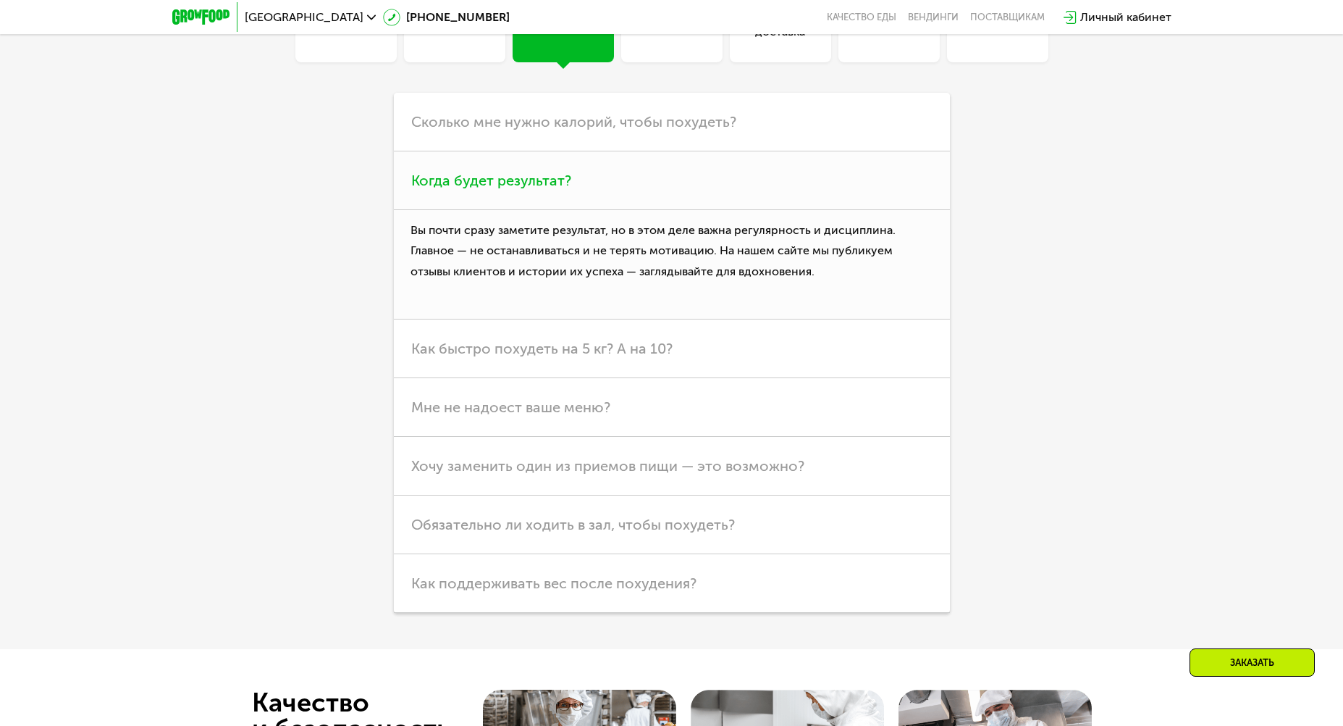
scroll to position [4357, 0]
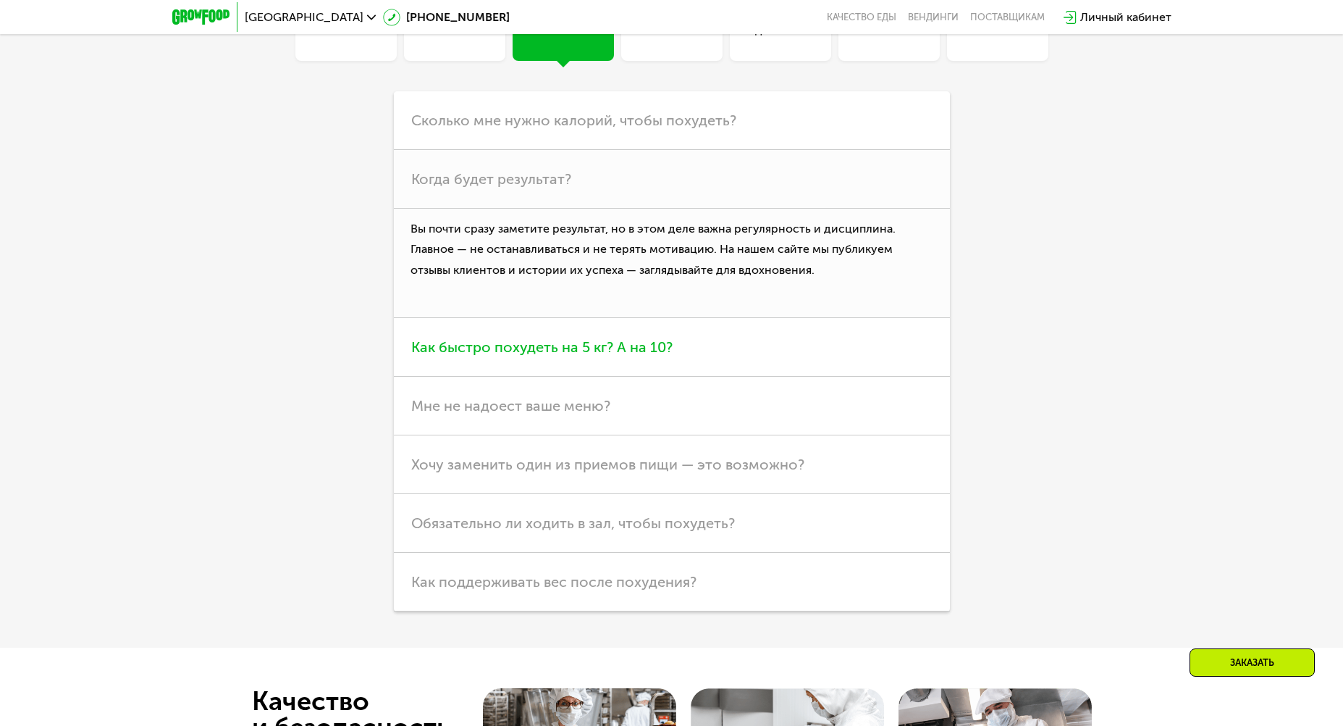
click at [425, 351] on span "Как быстро похудеть на 5 кг? А на 10?" at bounding box center [541, 346] width 261 height 17
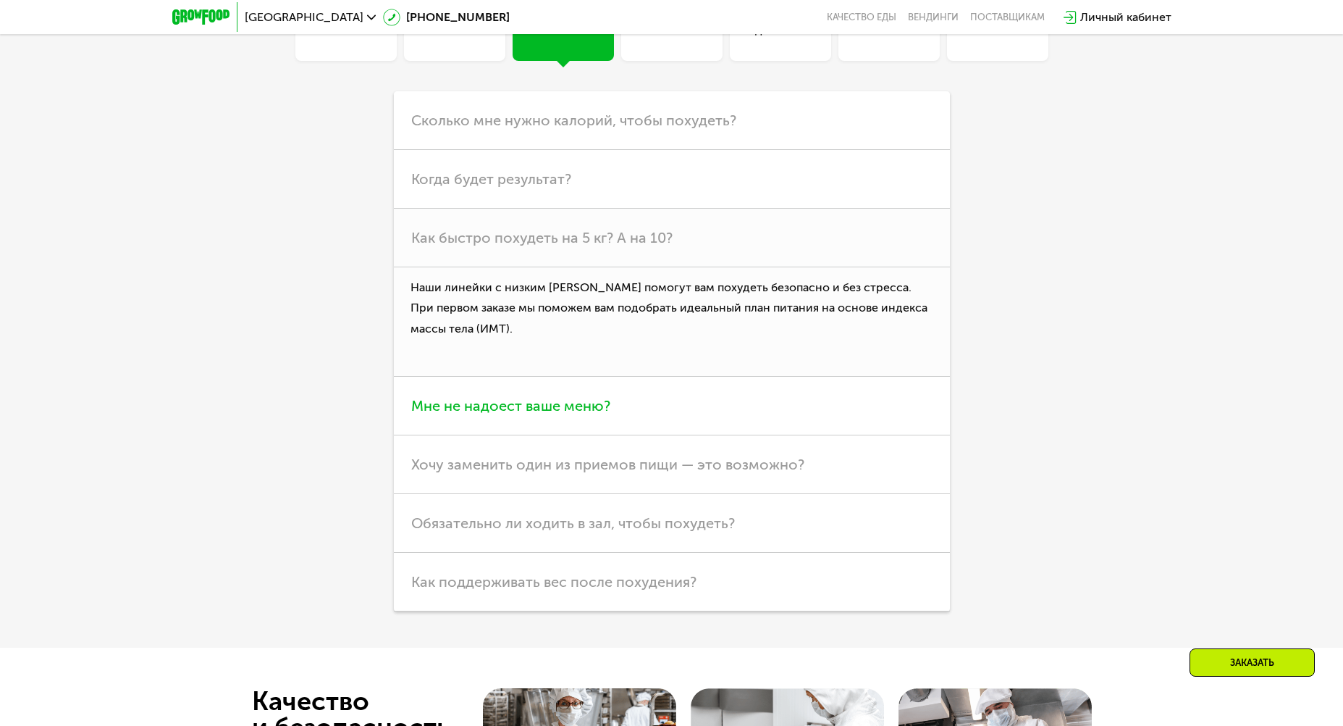
click at [511, 410] on span "Мне не надоест ваше меню?" at bounding box center [510, 405] width 199 height 17
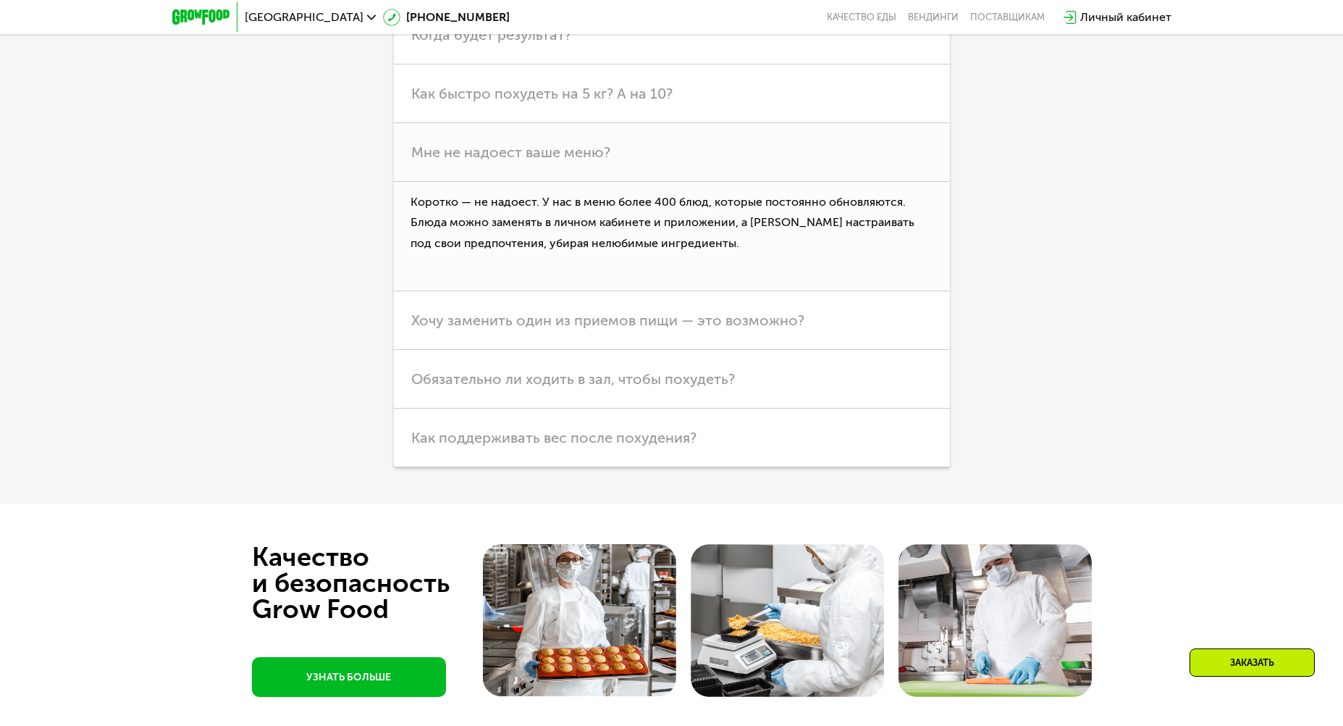
scroll to position [4502, 0]
click at [453, 387] on span "Обязательно ли ходить в зал, чтобы похудеть?" at bounding box center [573, 377] width 324 height 17
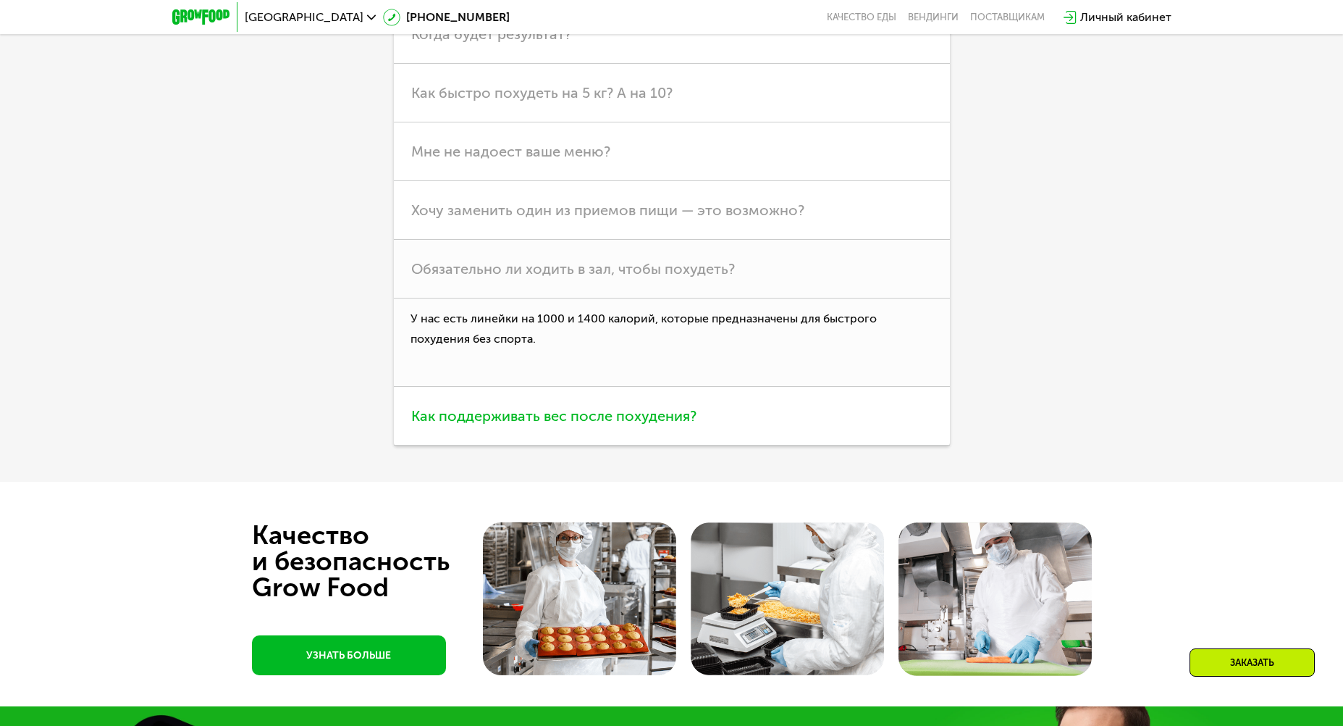
click at [450, 408] on h3 "Как поддерживать вес после похудения?" at bounding box center [672, 416] width 556 height 59
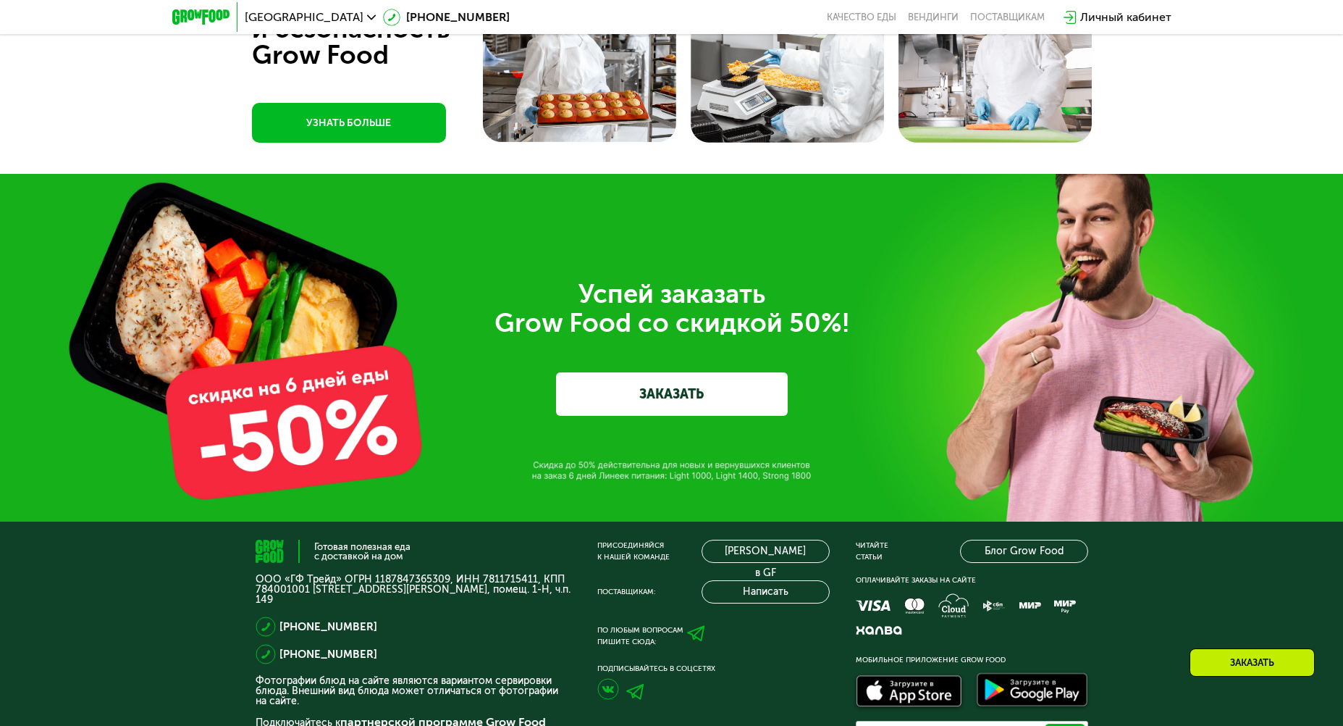
scroll to position [5081, 0]
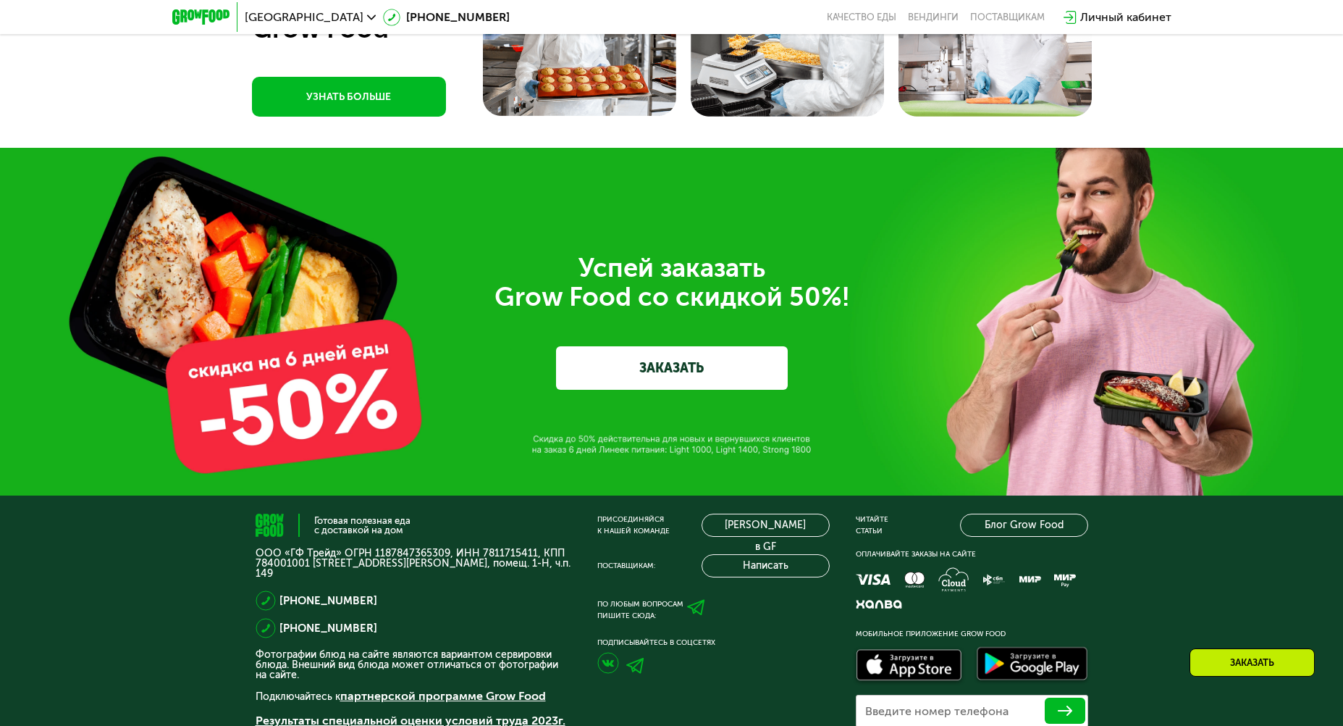
click at [583, 370] on link "ЗАКАЗАТЬ" at bounding box center [672, 367] width 232 height 43
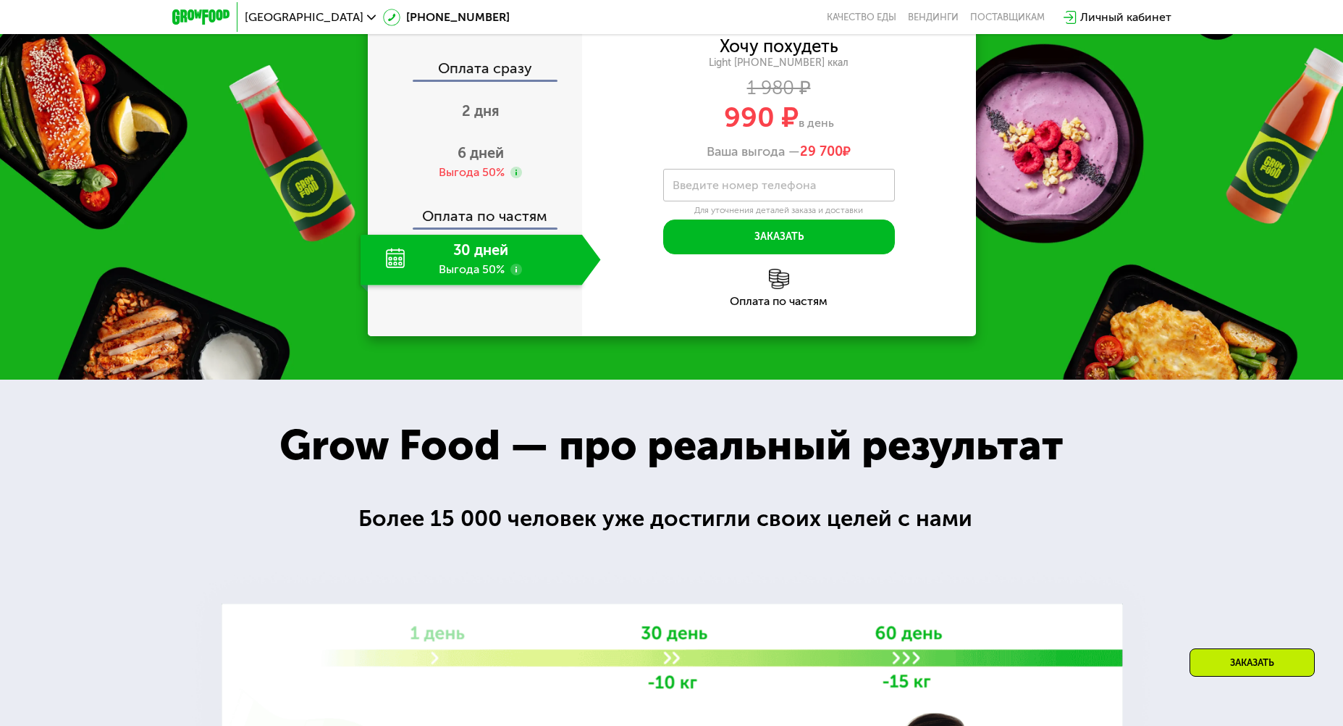
scroll to position [1956, 0]
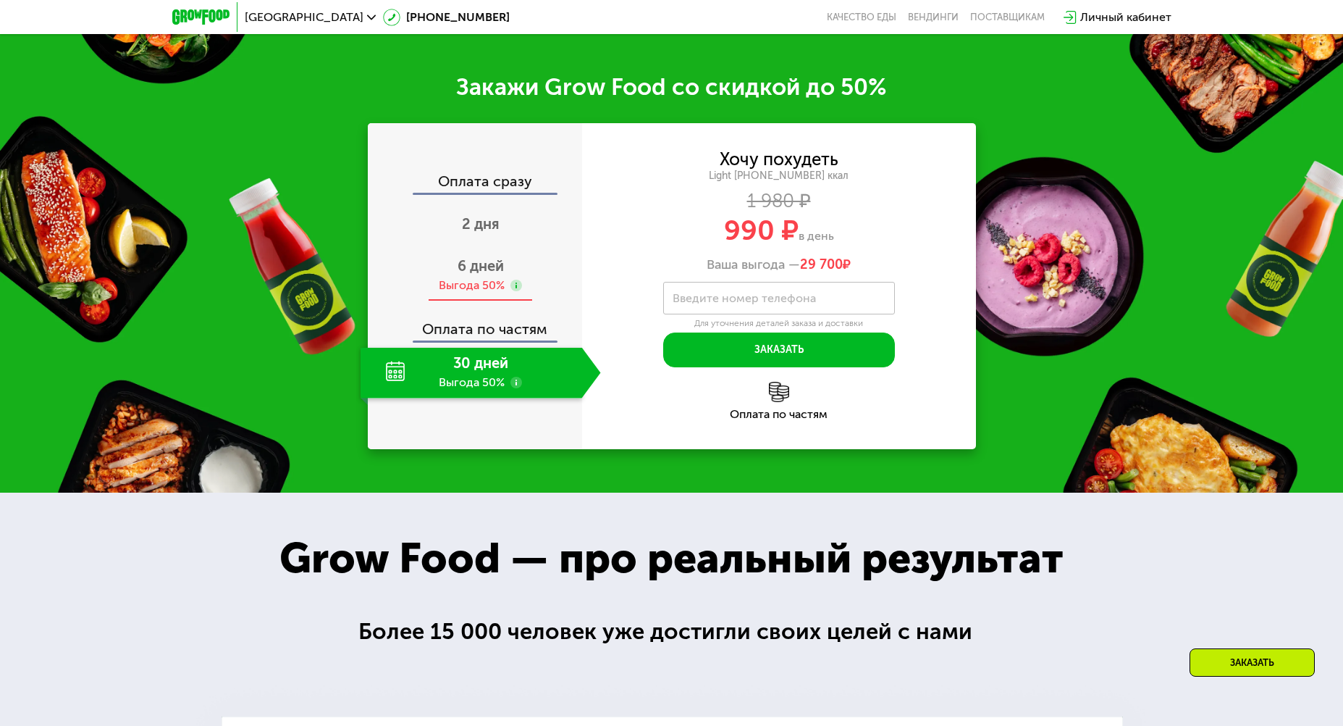
click at [453, 288] on div "Выгода 50%" at bounding box center [472, 285] width 66 height 16
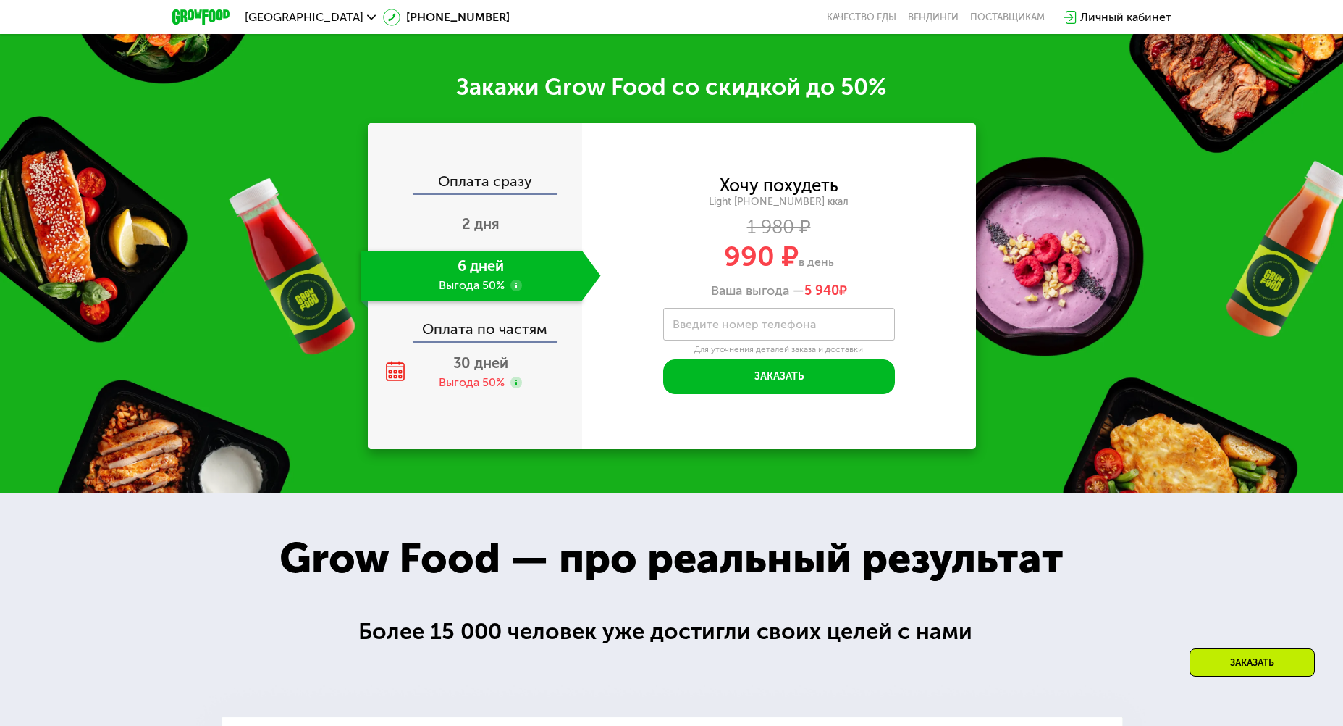
click at [517, 291] on use at bounding box center [517, 286] width 12 height 12
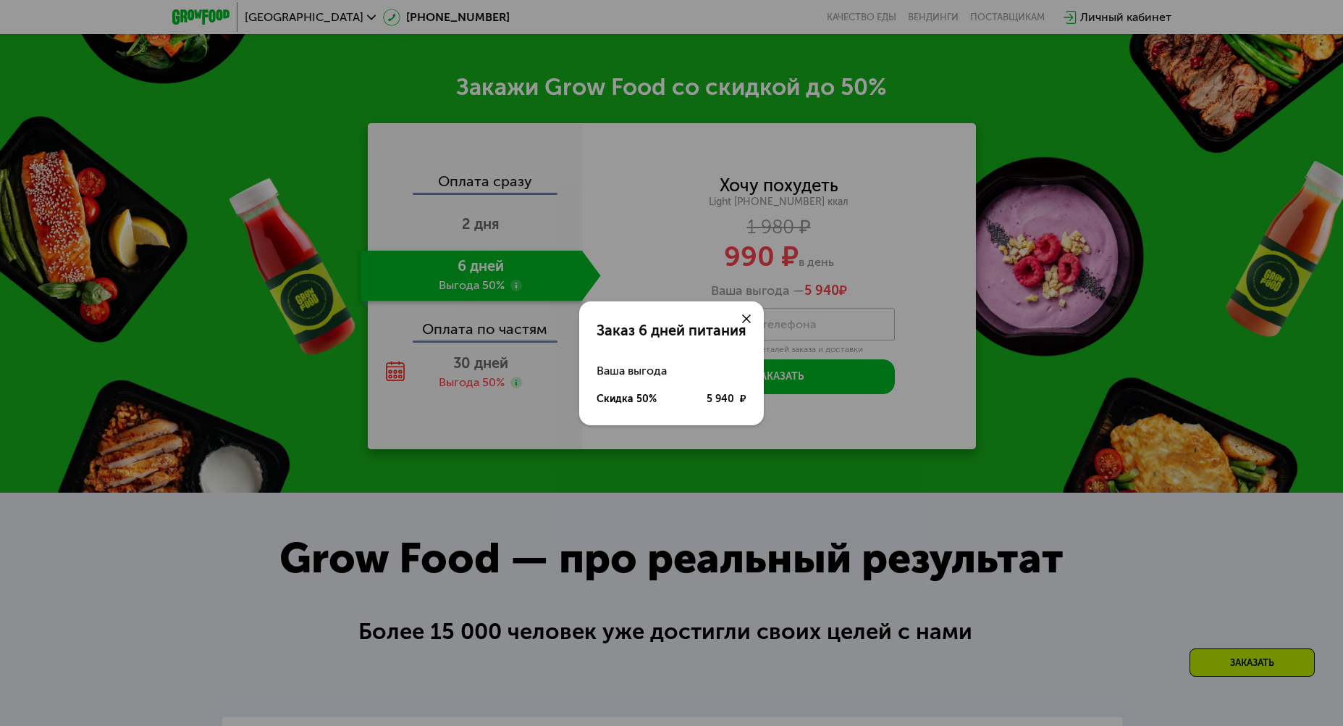
click at [748, 309] on div at bounding box center [746, 318] width 35 height 35
click at [744, 314] on icon at bounding box center [746, 318] width 9 height 9
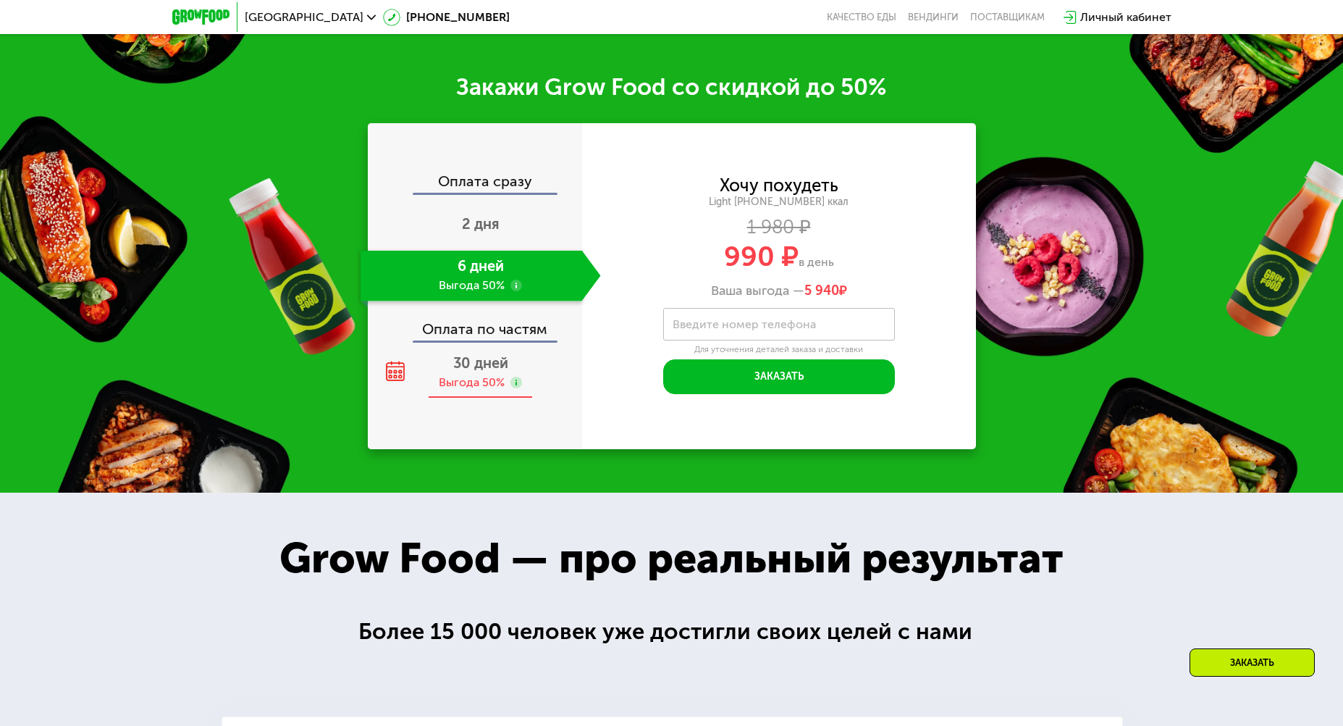
click at [492, 372] on span "30 дней" at bounding box center [480, 362] width 55 height 17
